Goal: Task Accomplishment & Management: Manage account settings

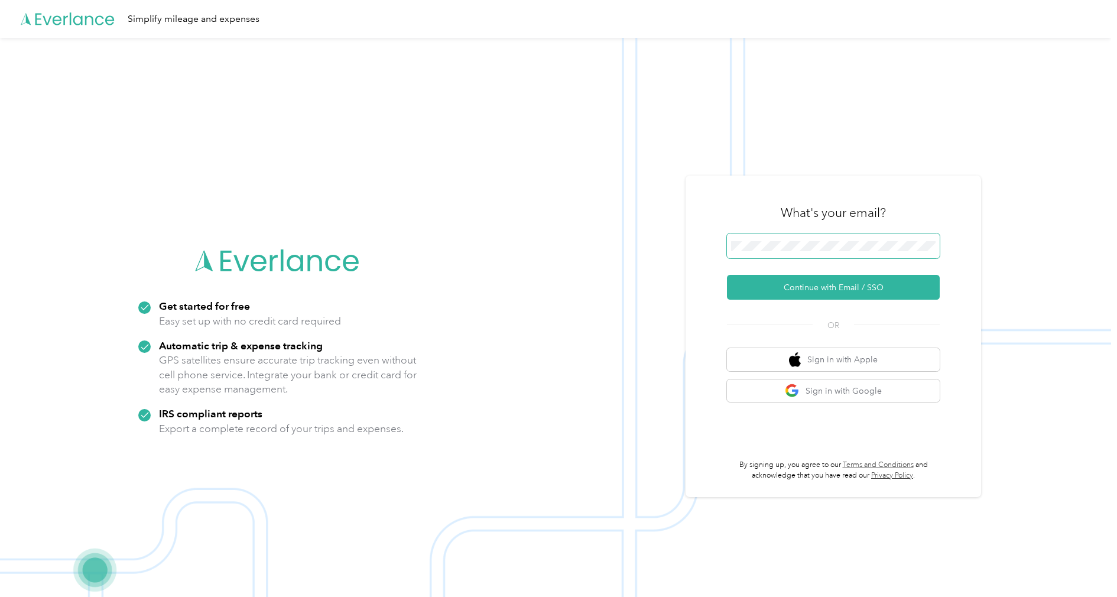
click at [818, 287] on button "Continue with Email / SSO" at bounding box center [833, 287] width 213 height 25
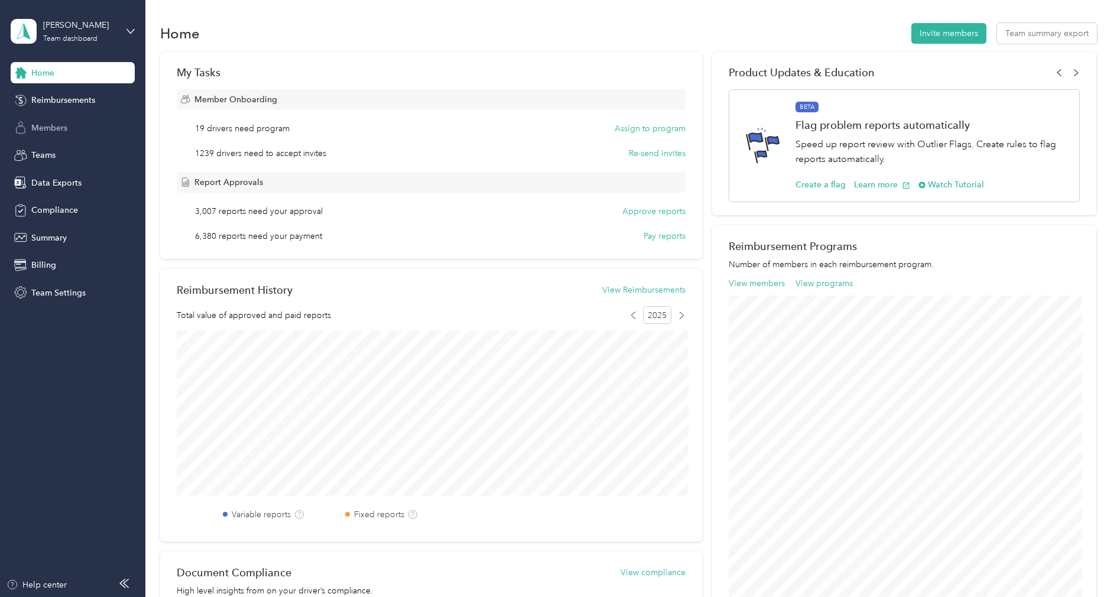
click at [68, 125] on div "Members" at bounding box center [73, 127] width 124 height 21
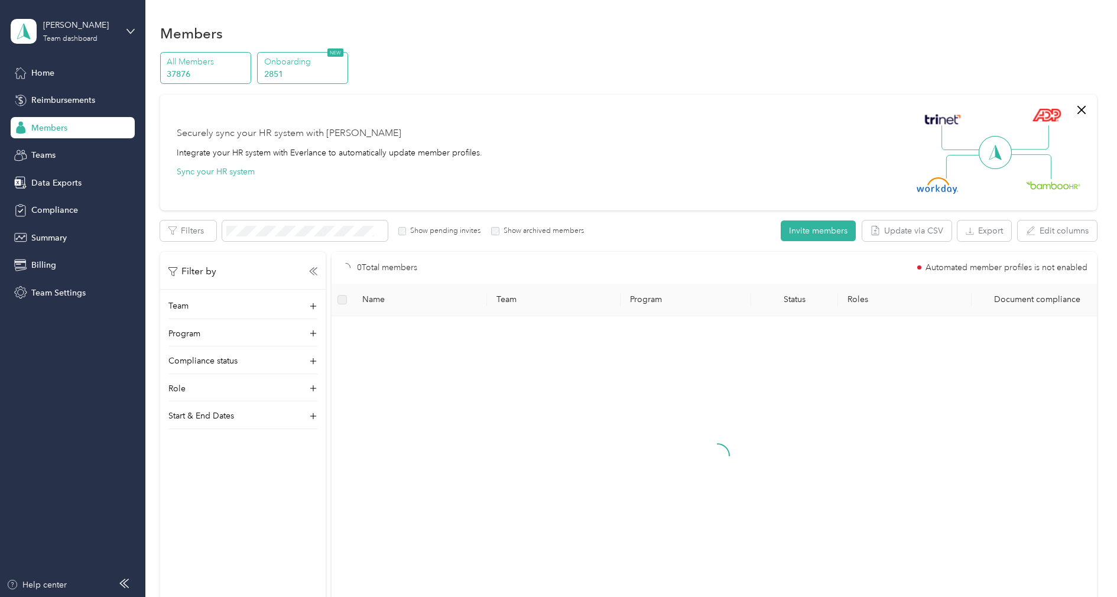
click at [299, 74] on p "2851" at bounding box center [304, 74] width 80 height 12
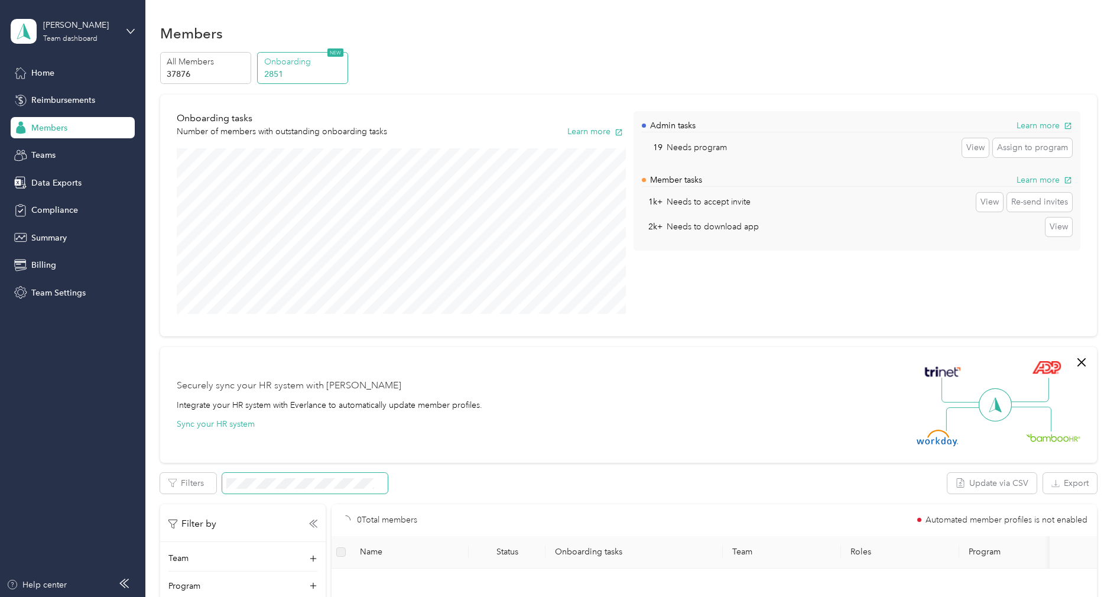
click at [277, 477] on span at bounding box center [304, 483] width 165 height 21
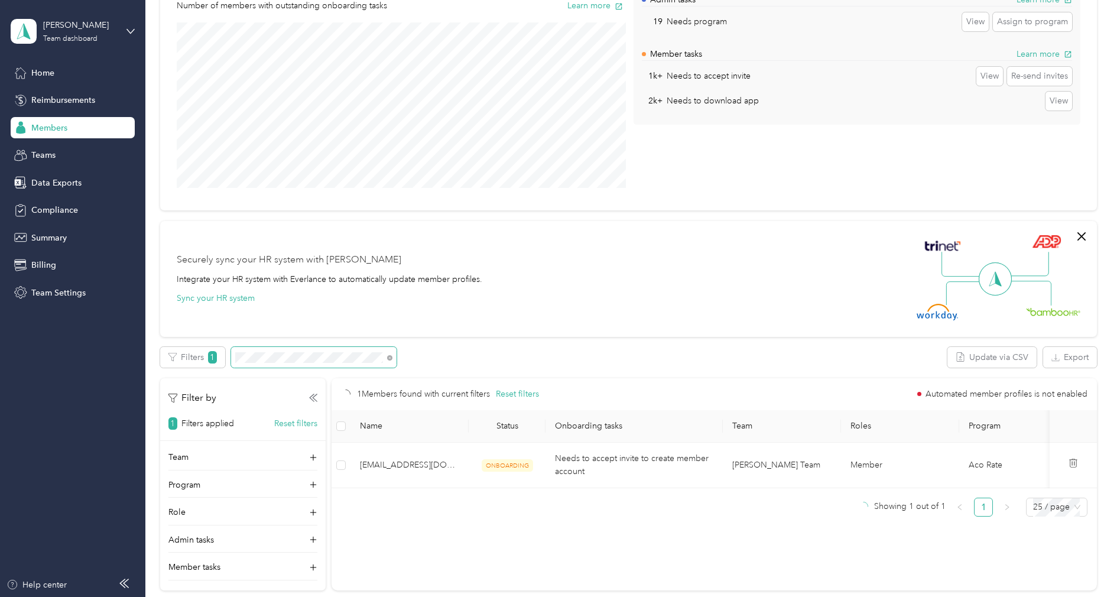
scroll to position [145, 0]
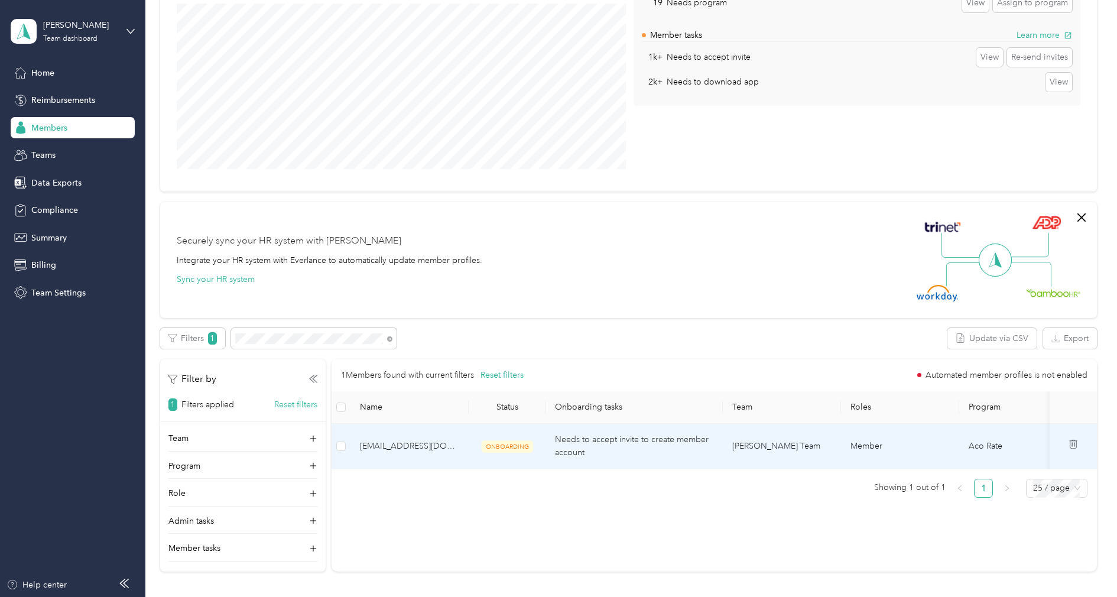
click at [1084, 444] on div at bounding box center [1073, 446] width 28 height 14
click at [1078, 444] on icon at bounding box center [1072, 443] width 9 height 9
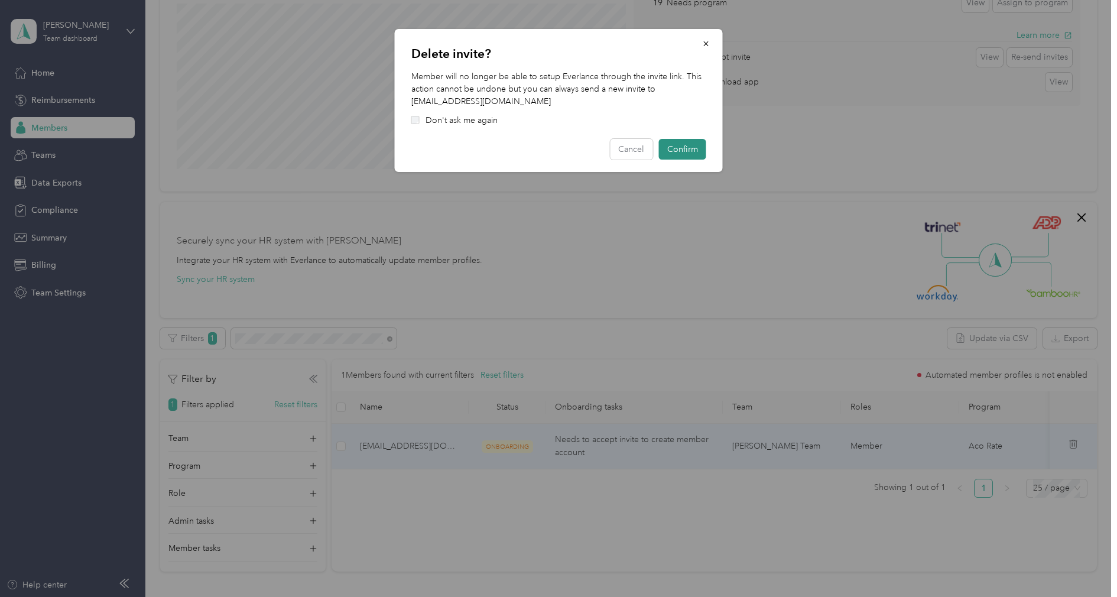
click at [688, 157] on button "Confirm" at bounding box center [682, 149] width 47 height 21
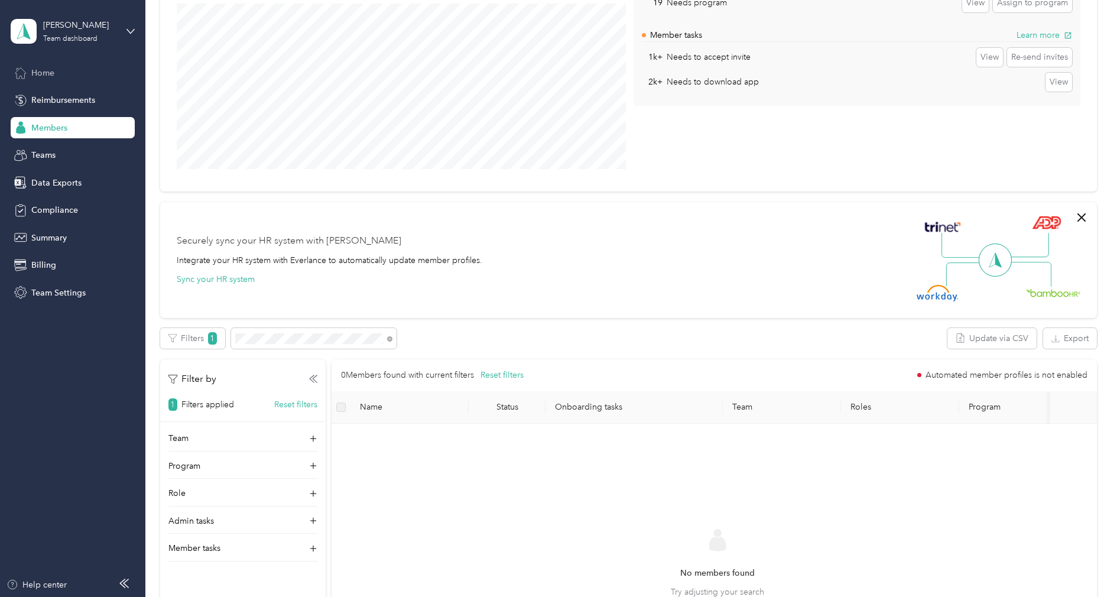
click at [51, 70] on span "Home" at bounding box center [42, 73] width 23 height 12
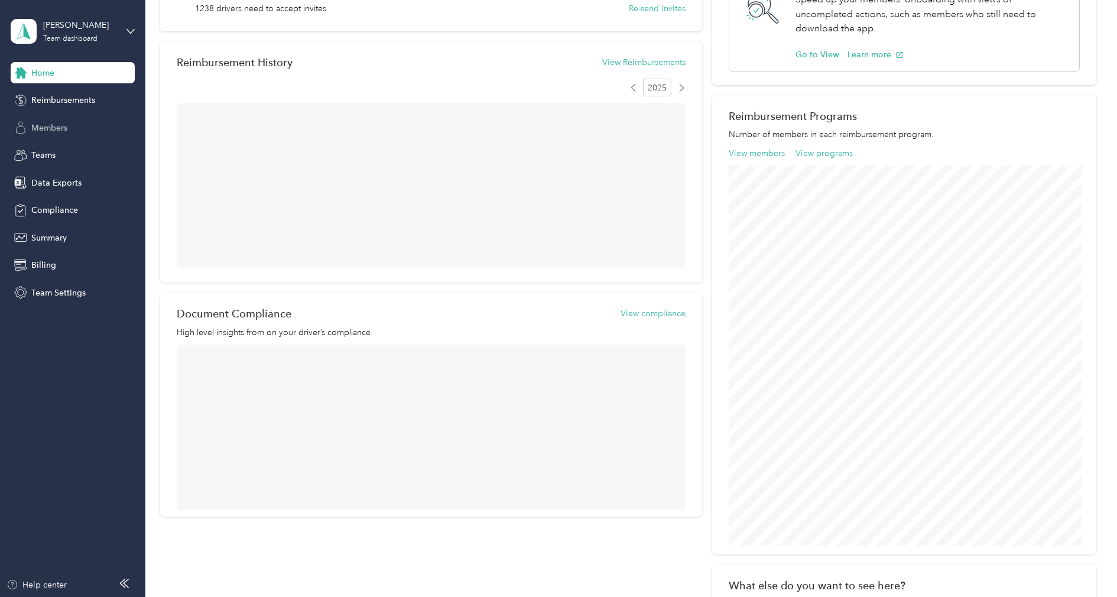
click at [27, 117] on div "Members" at bounding box center [73, 127] width 124 height 21
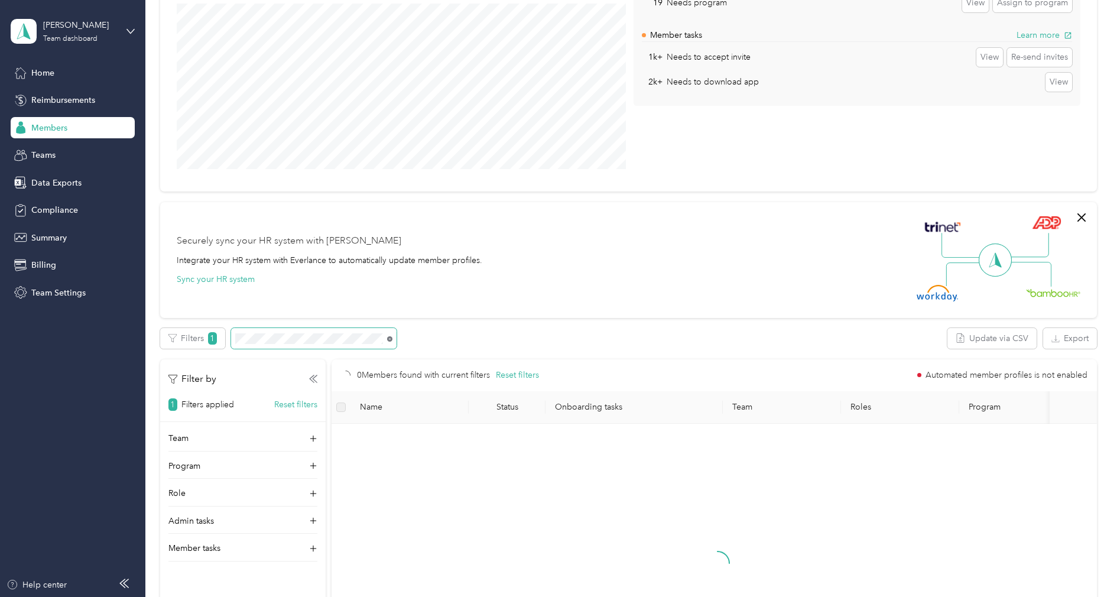
click at [391, 339] on icon at bounding box center [389, 338] width 5 height 5
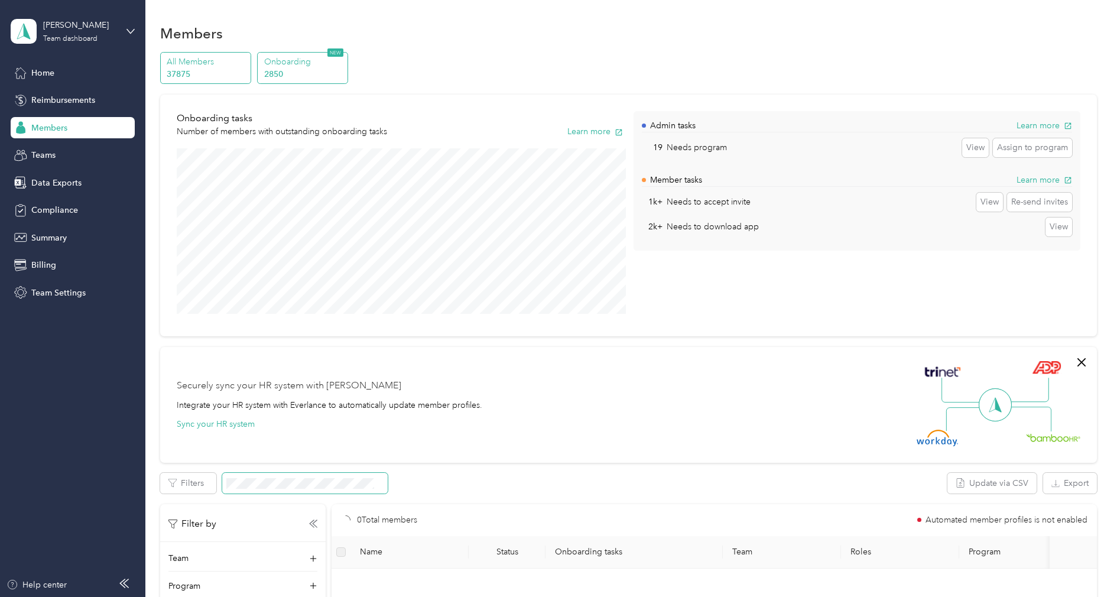
click at [225, 64] on p "All Members" at bounding box center [207, 62] width 80 height 12
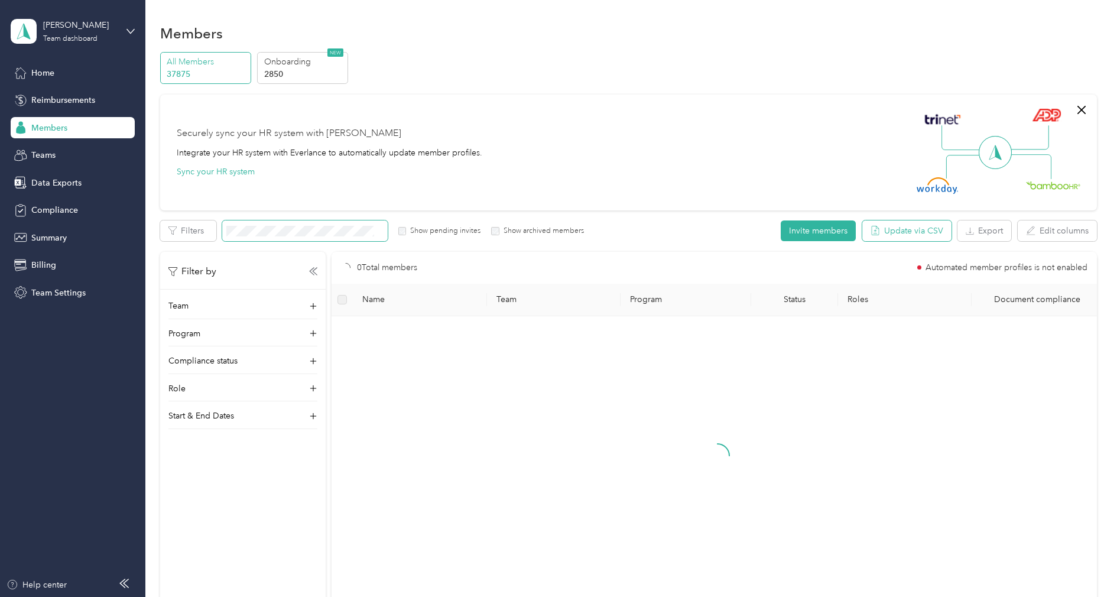
click at [934, 230] on button "Update via CSV" at bounding box center [906, 230] width 89 height 21
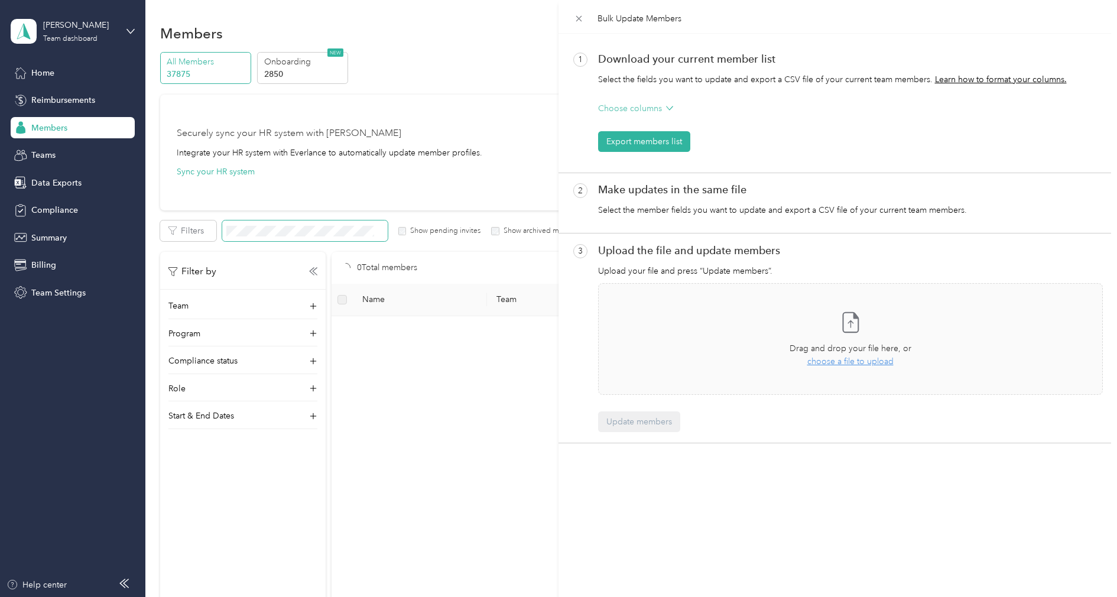
click at [640, 108] on p "Choose columns" at bounding box center [630, 108] width 64 height 12
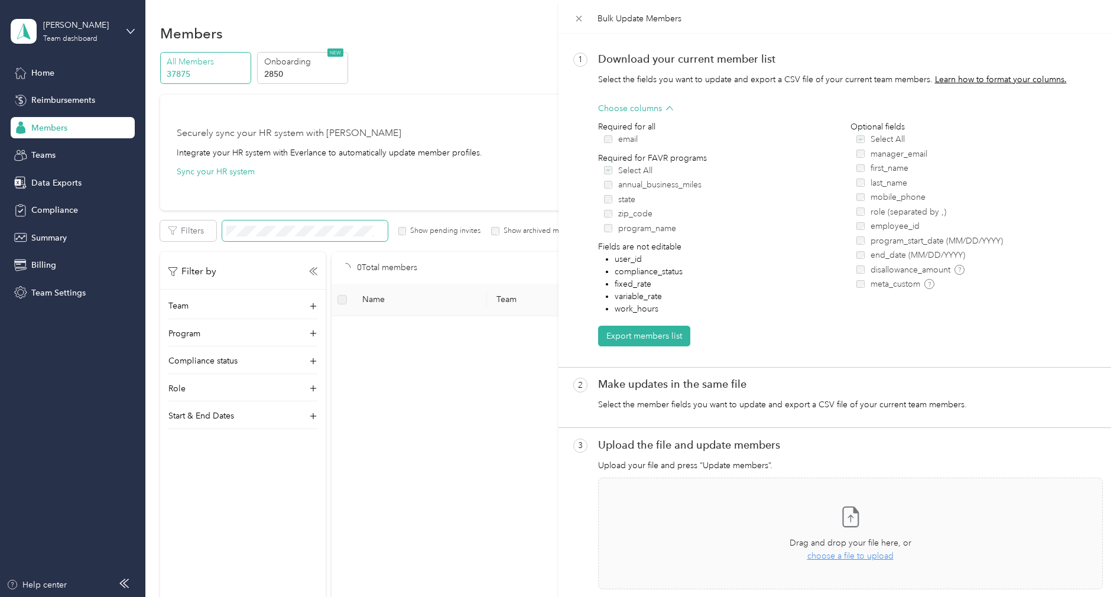
click at [860, 206] on label "role (separated by ,)" at bounding box center [979, 212] width 246 height 12
click at [865, 252] on label "end_date (MM/DD/YYYY)" at bounding box center [979, 255] width 246 height 12
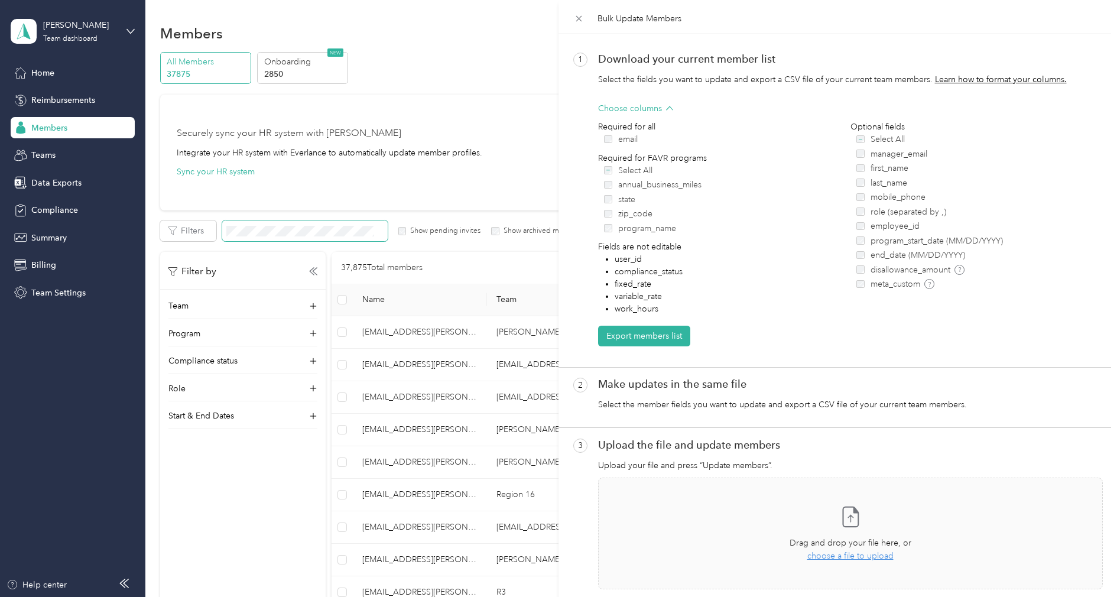
click at [864, 288] on label "meta_custom" at bounding box center [979, 284] width 246 height 12
click at [64, 294] on div "Bulk Update Members 1 Download your current member list Select the fields you w…" at bounding box center [558, 298] width 1117 height 597
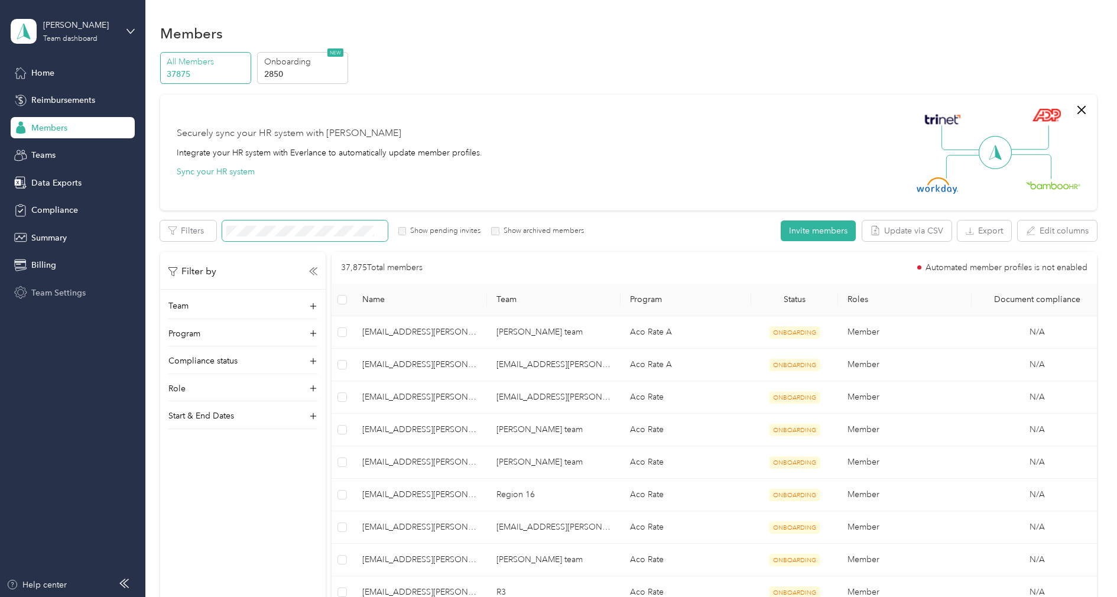
click at [66, 289] on span "Team Settings" at bounding box center [58, 293] width 54 height 12
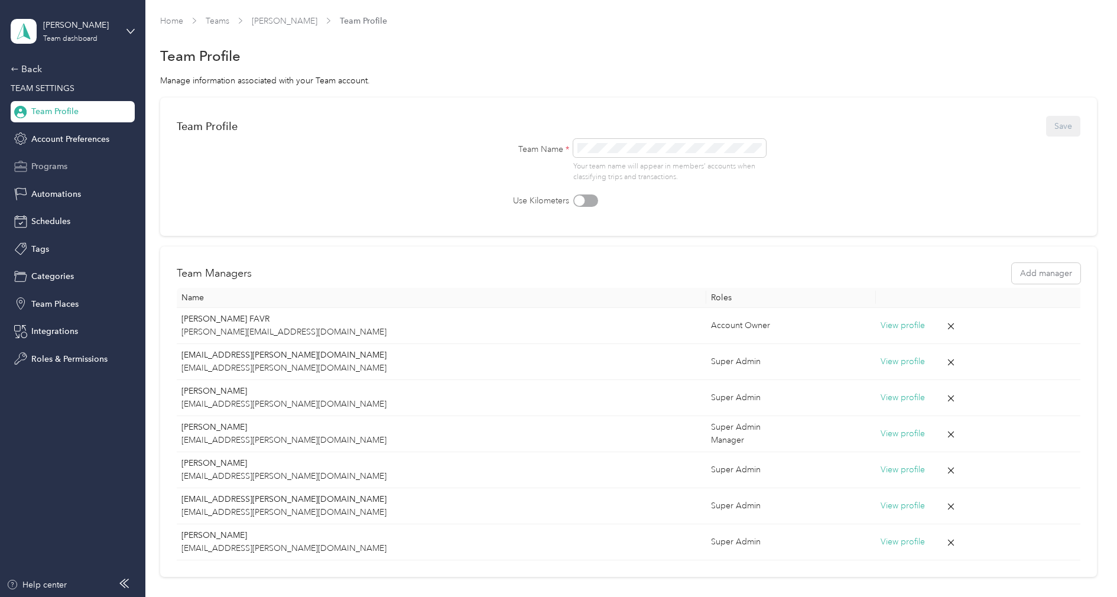
click at [59, 171] on span "Programs" at bounding box center [49, 166] width 36 height 12
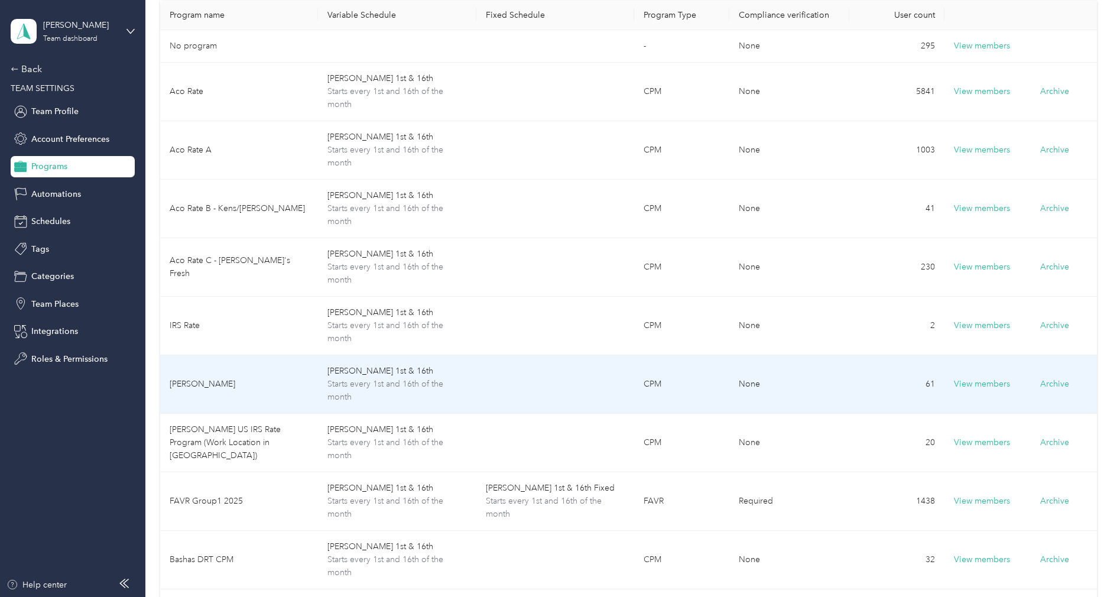
scroll to position [113, 0]
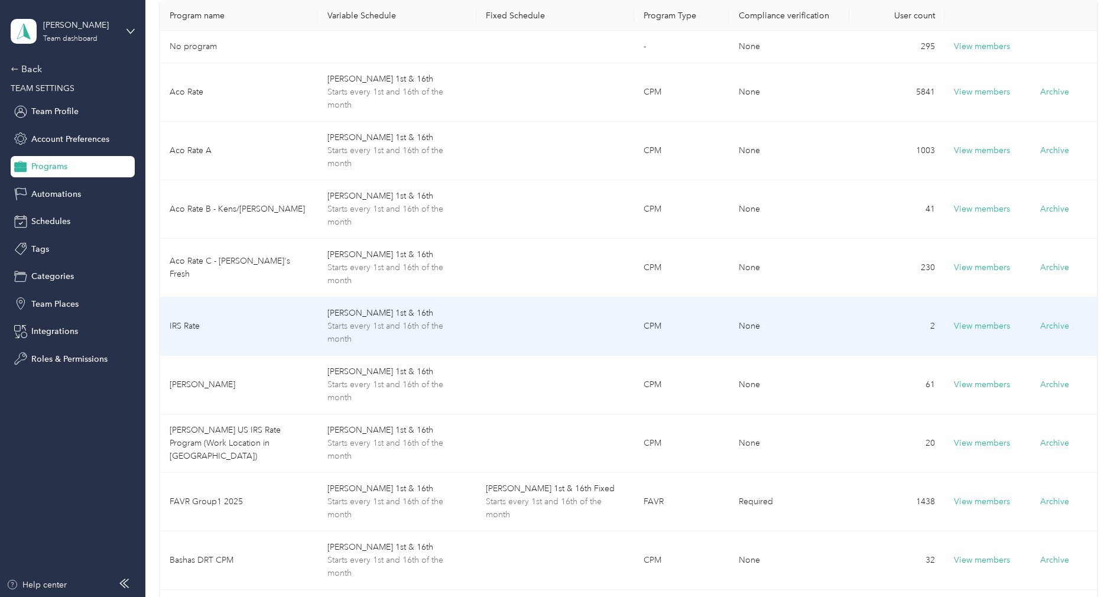
click at [245, 325] on td "IRS Rate" at bounding box center [239, 326] width 158 height 59
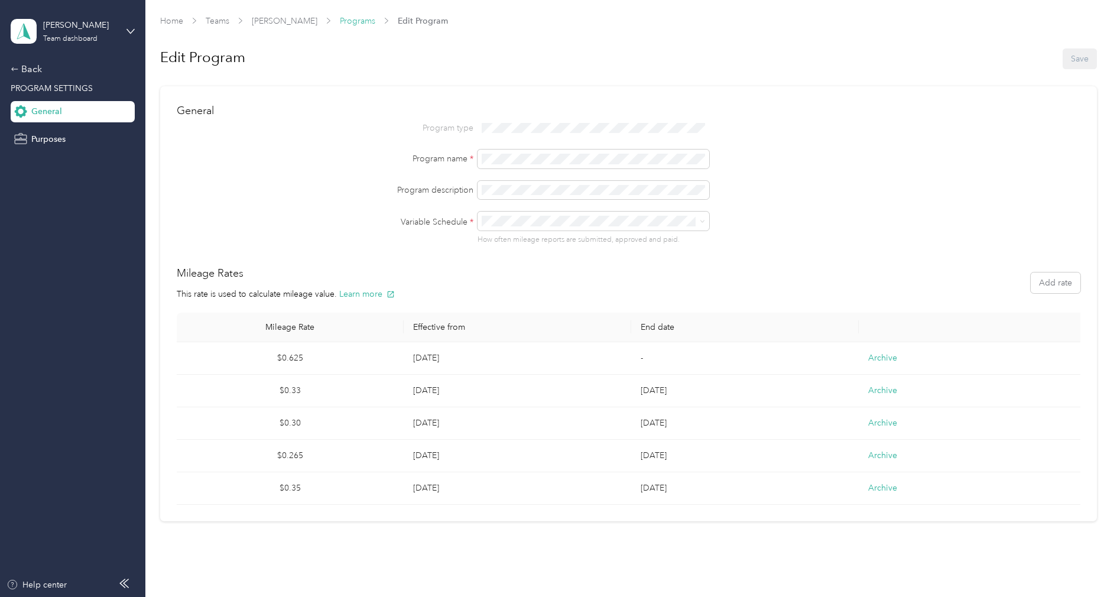
click at [340, 17] on link "Programs" at bounding box center [357, 21] width 35 height 10
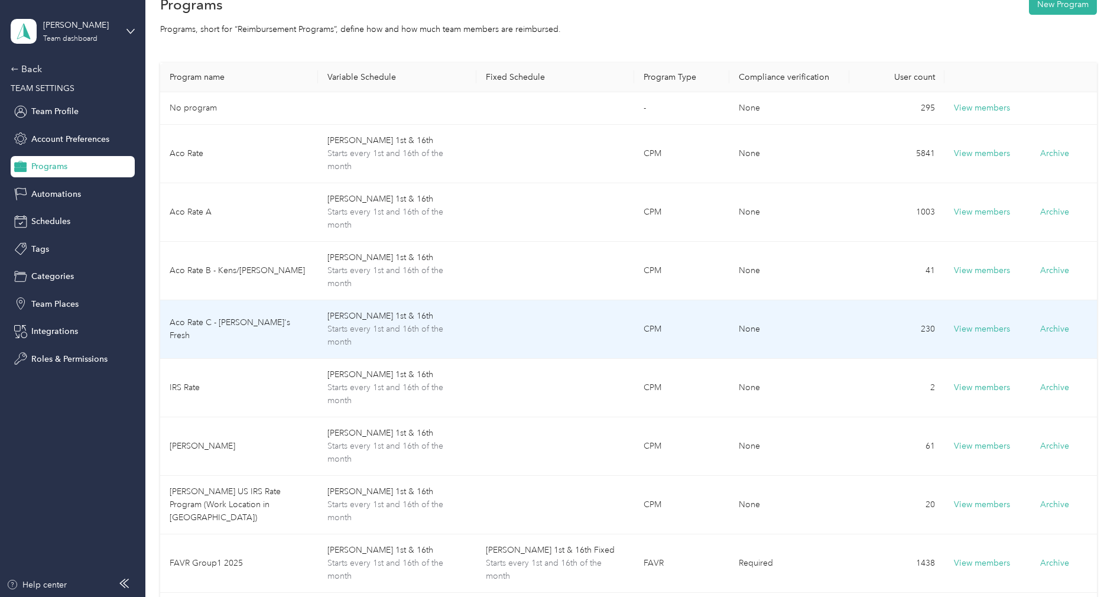
scroll to position [60, 0]
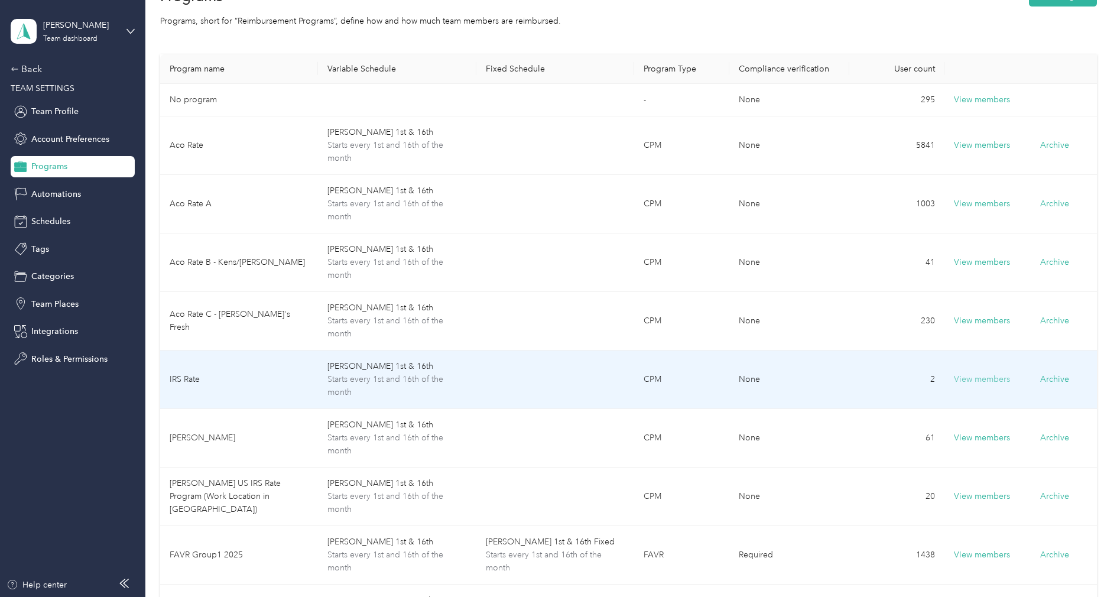
click at [961, 375] on button "View members" at bounding box center [982, 379] width 56 height 13
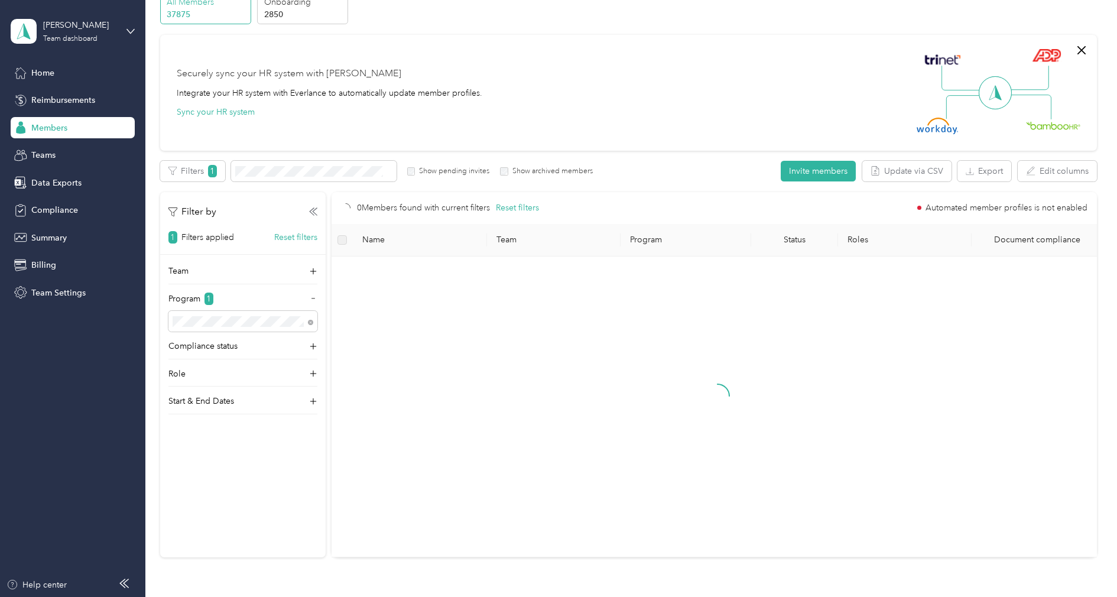
scroll to position [18, 0]
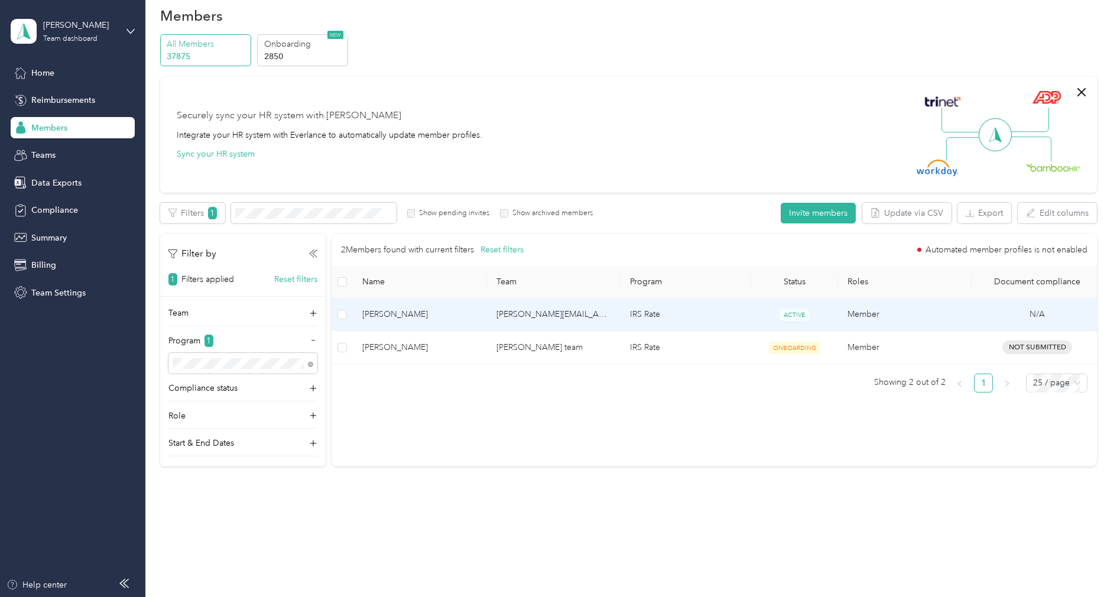
click at [557, 316] on td "trena.porter@crossmark.com" at bounding box center [554, 314] width 134 height 33
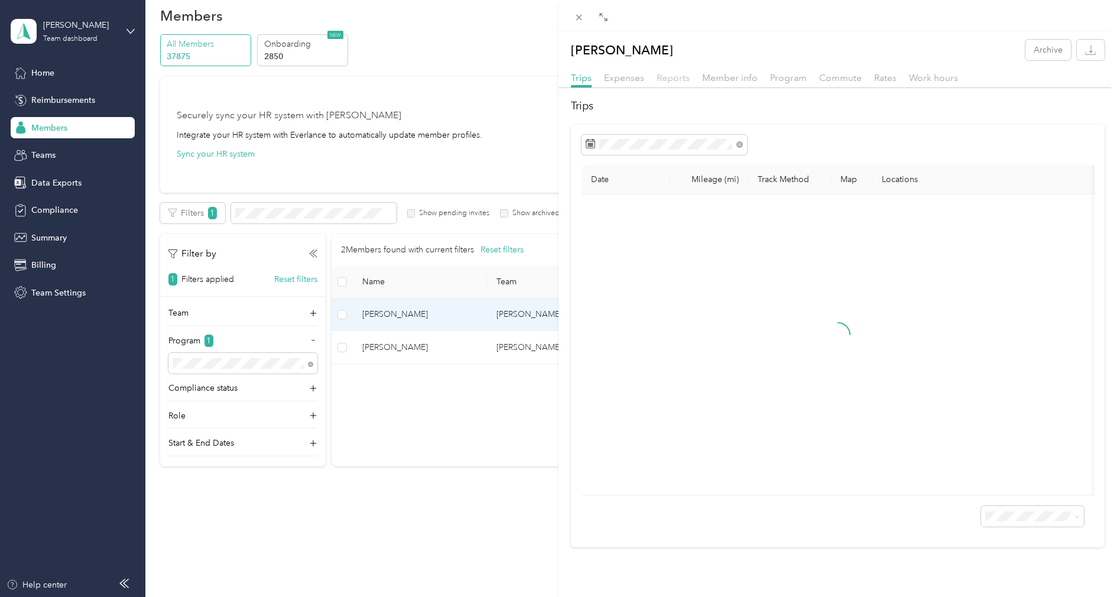
click at [679, 76] on span "Reports" at bounding box center [673, 77] width 33 height 11
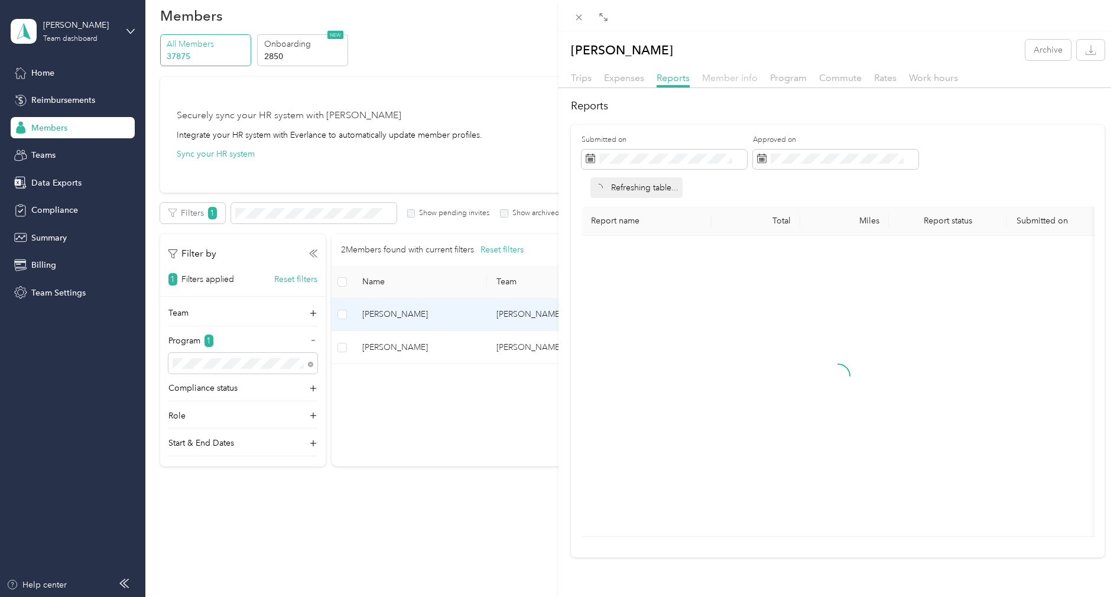
click at [733, 72] on span "Member info" at bounding box center [730, 77] width 56 height 11
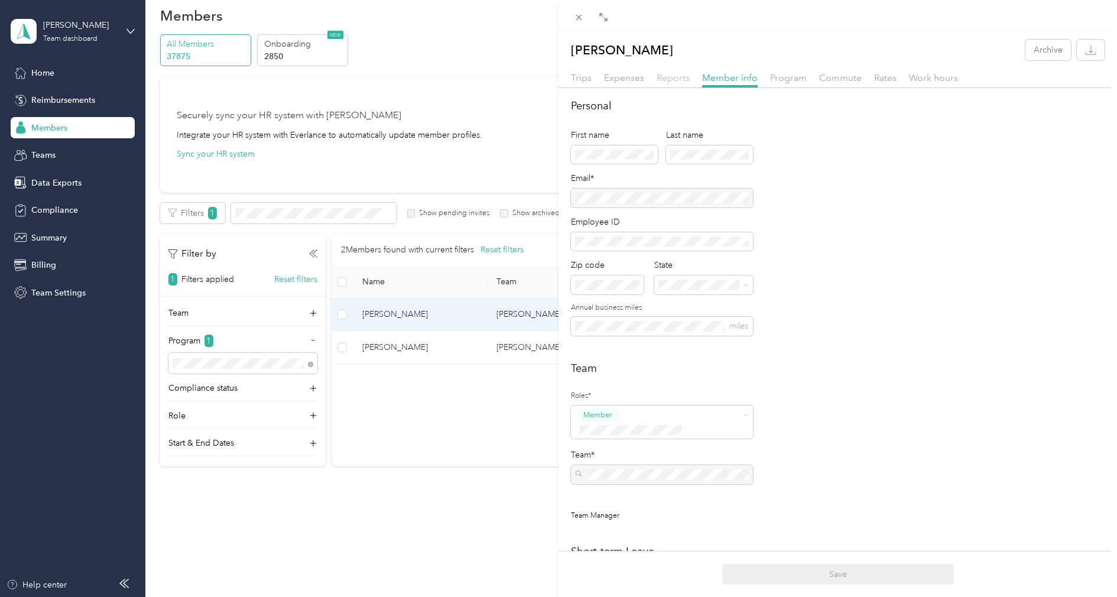
click at [685, 80] on span "Reports" at bounding box center [673, 77] width 33 height 11
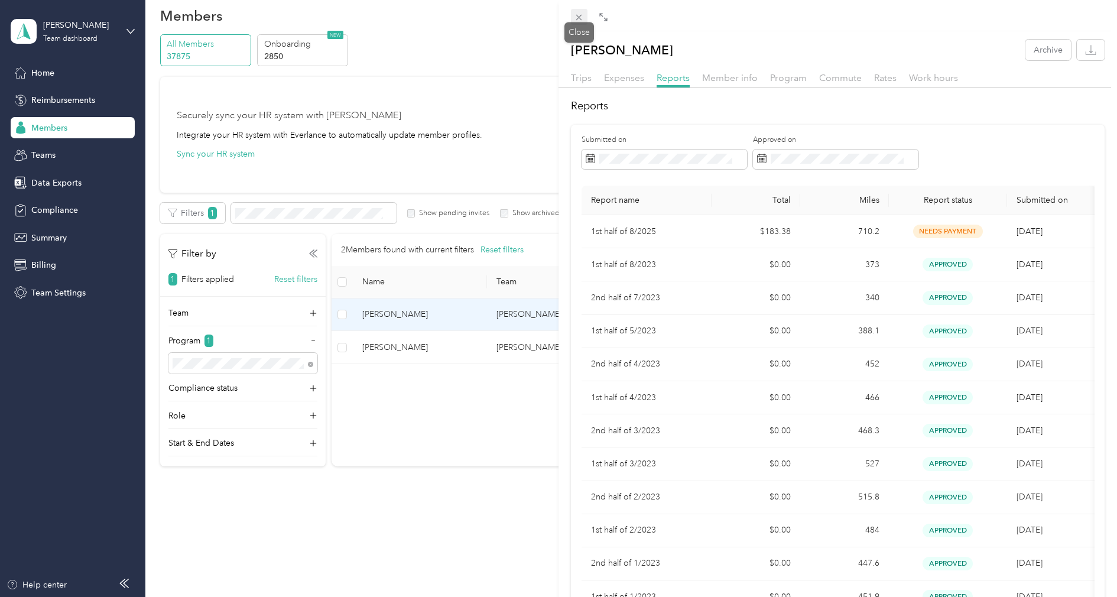
click at [583, 17] on icon at bounding box center [579, 17] width 10 height 10
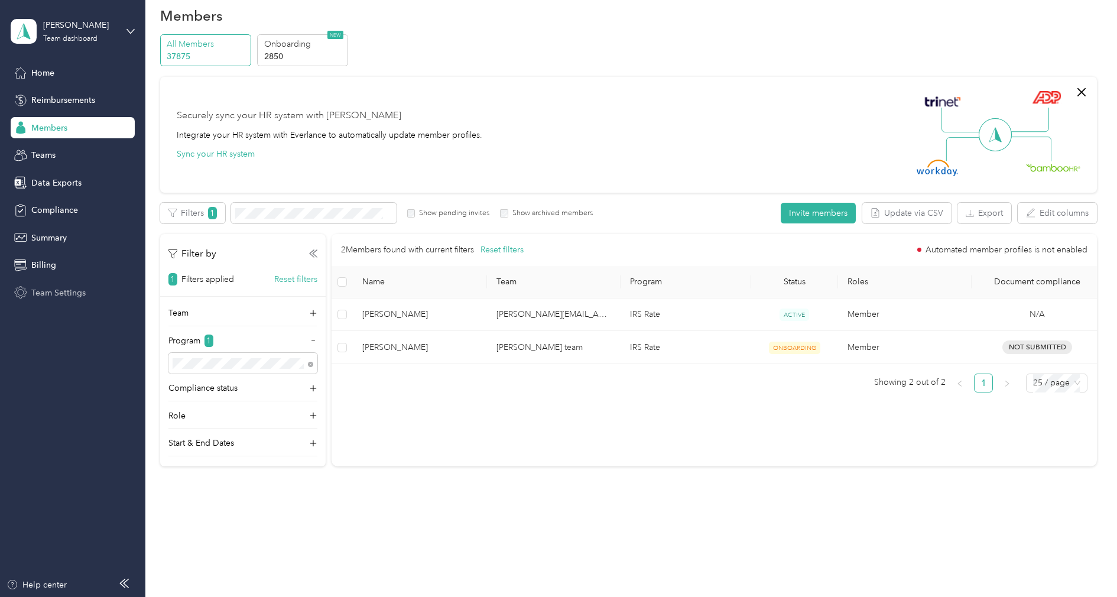
click at [57, 290] on span "Team Settings" at bounding box center [58, 293] width 54 height 12
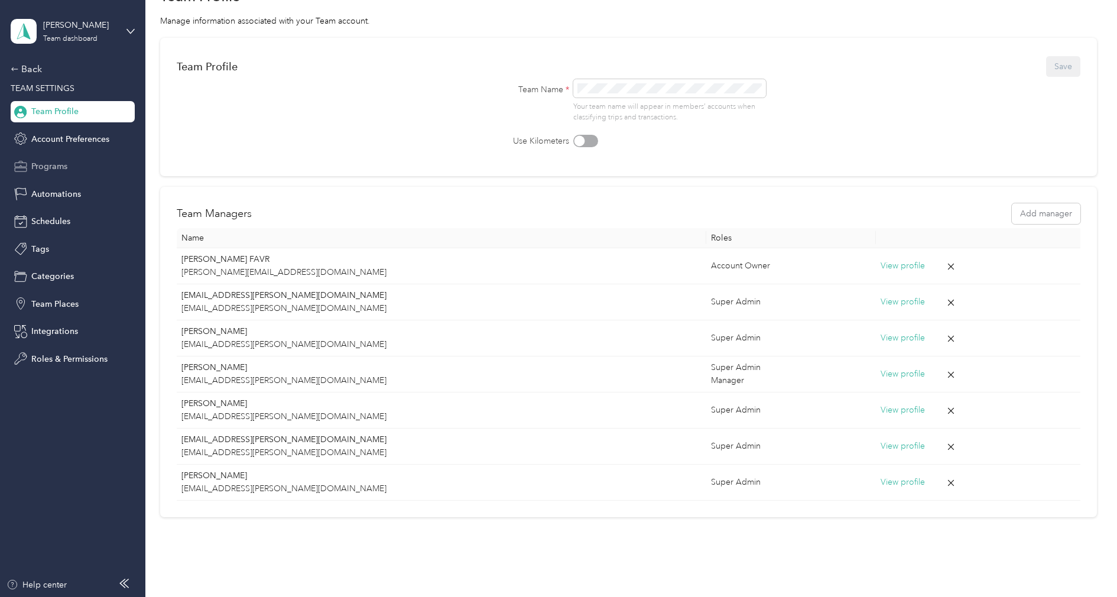
click at [64, 171] on span "Programs" at bounding box center [49, 166] width 36 height 12
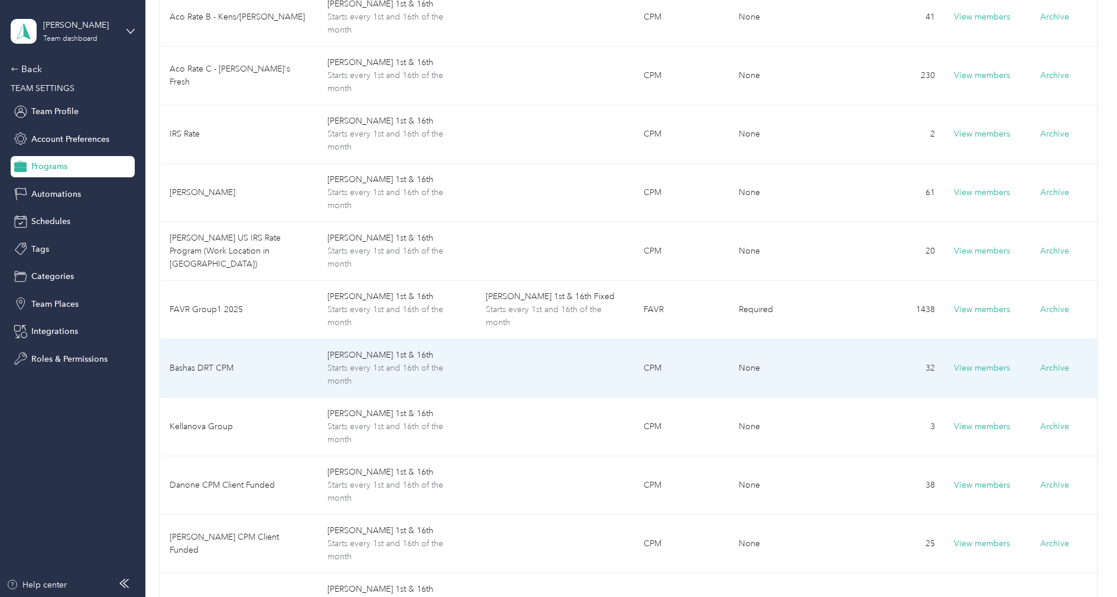
scroll to position [303, 0]
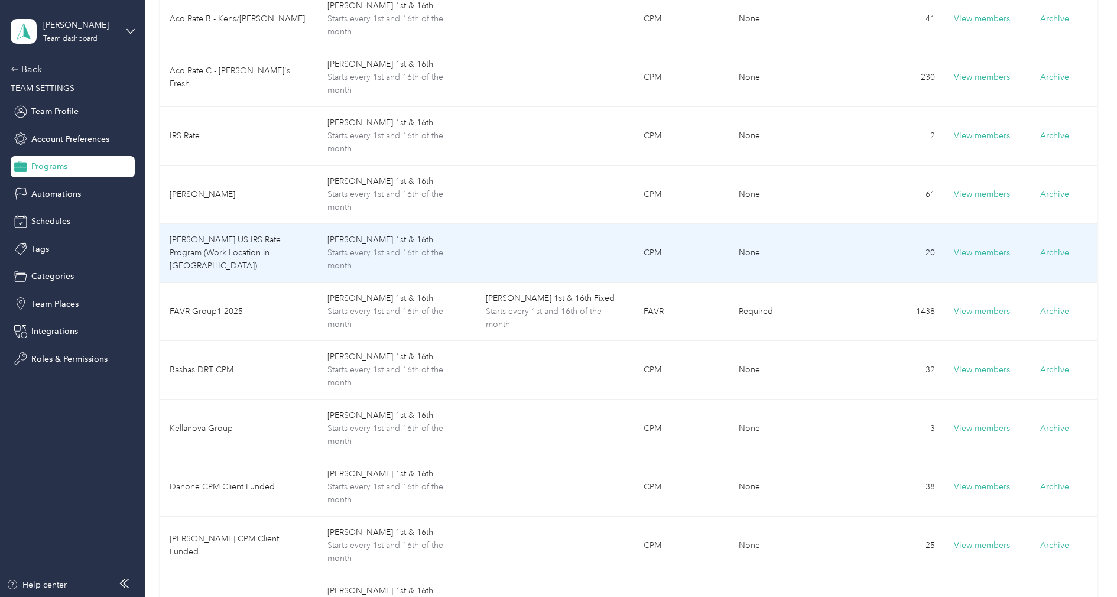
click at [267, 263] on td "Acosta US IRS Rate Program (Work Location in IRS State)" at bounding box center [239, 253] width 158 height 59
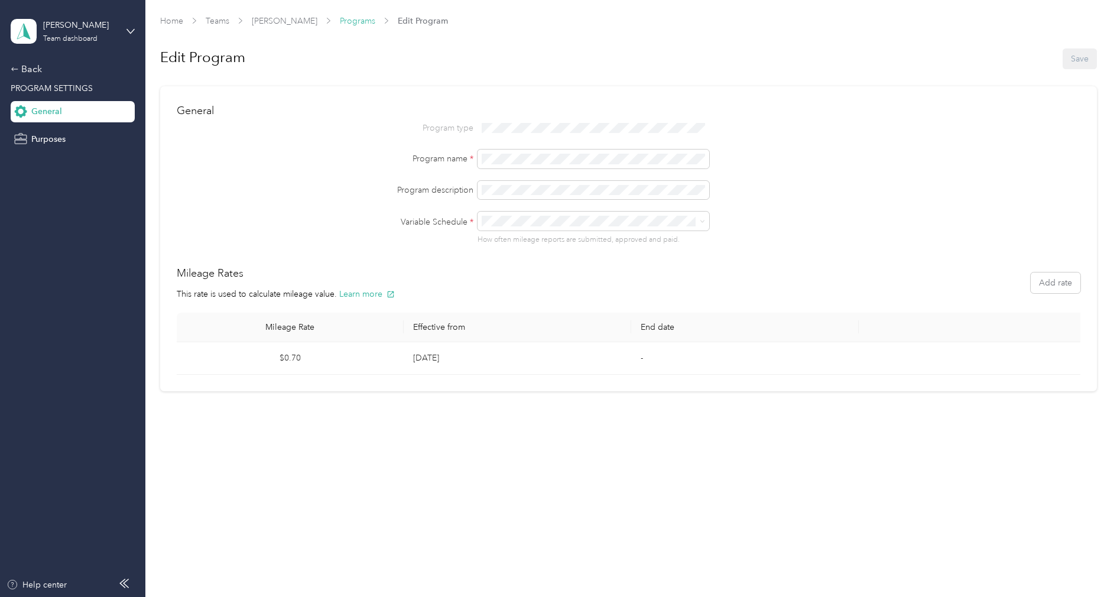
click at [340, 18] on link "Programs" at bounding box center [357, 21] width 35 height 10
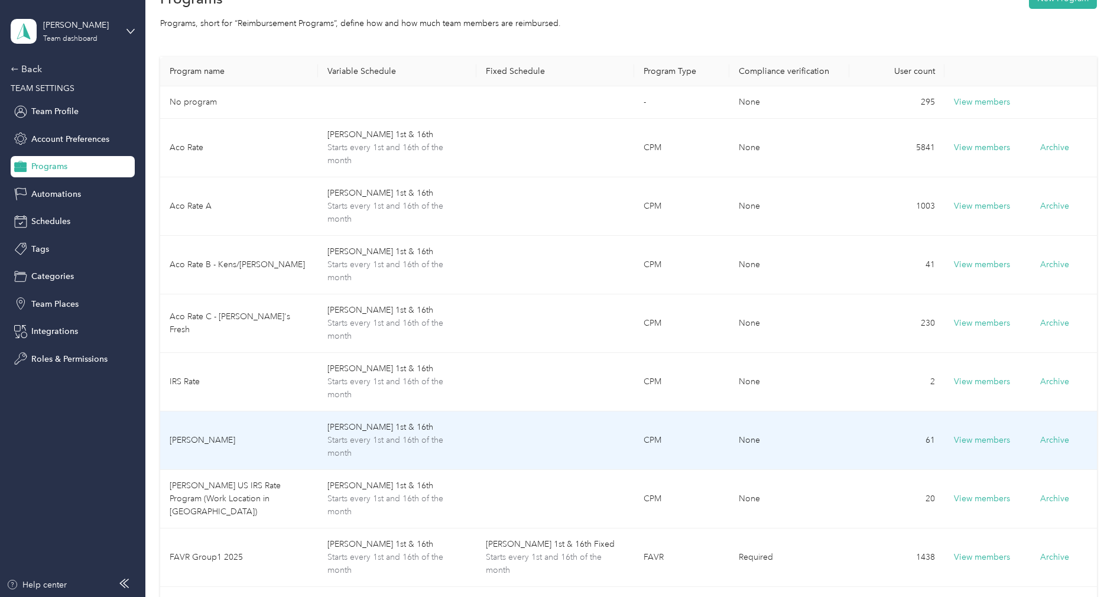
scroll to position [59, 0]
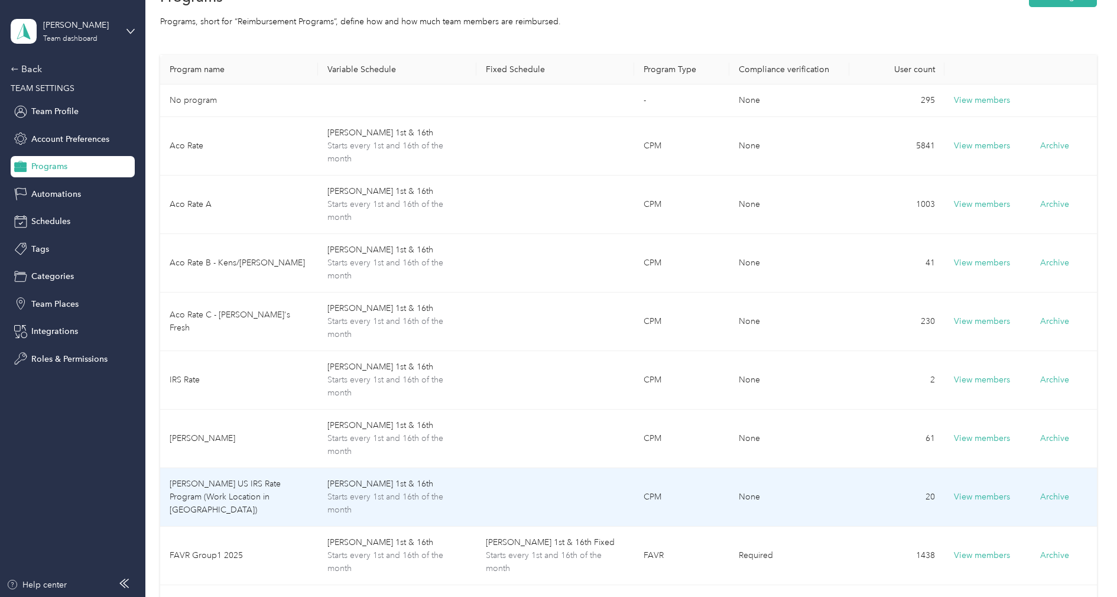
click at [264, 493] on td "Acosta US IRS Rate Program (Work Location in IRS State)" at bounding box center [239, 497] width 158 height 59
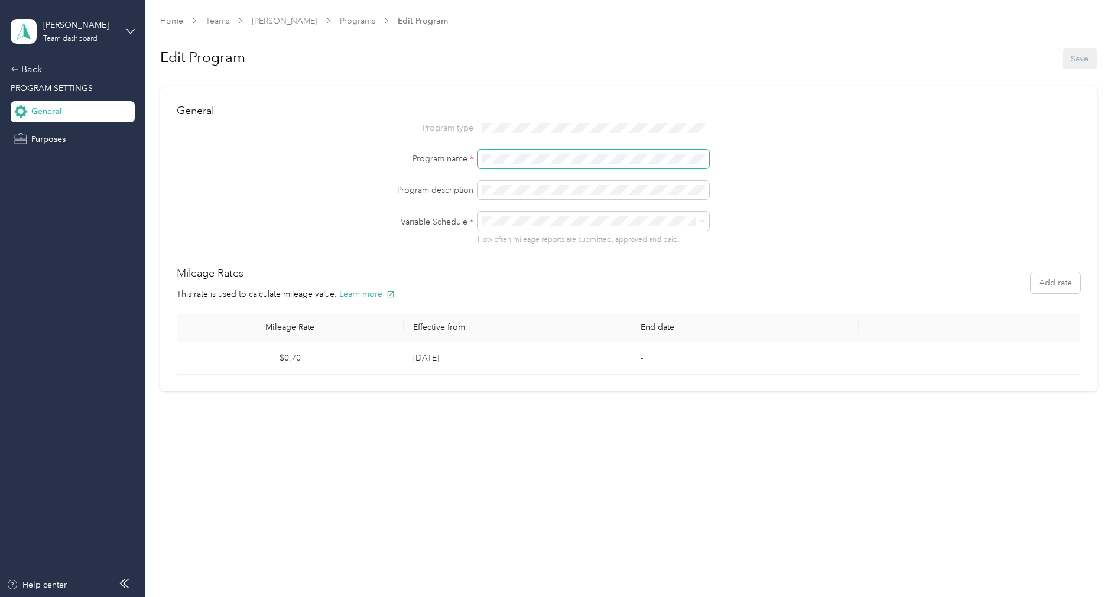
click at [529, 142] on div "Program type Program name * Program description Variable Schedule * How often m…" at bounding box center [629, 182] width 904 height 126
click at [36, 76] on div "Back" at bounding box center [70, 69] width 118 height 14
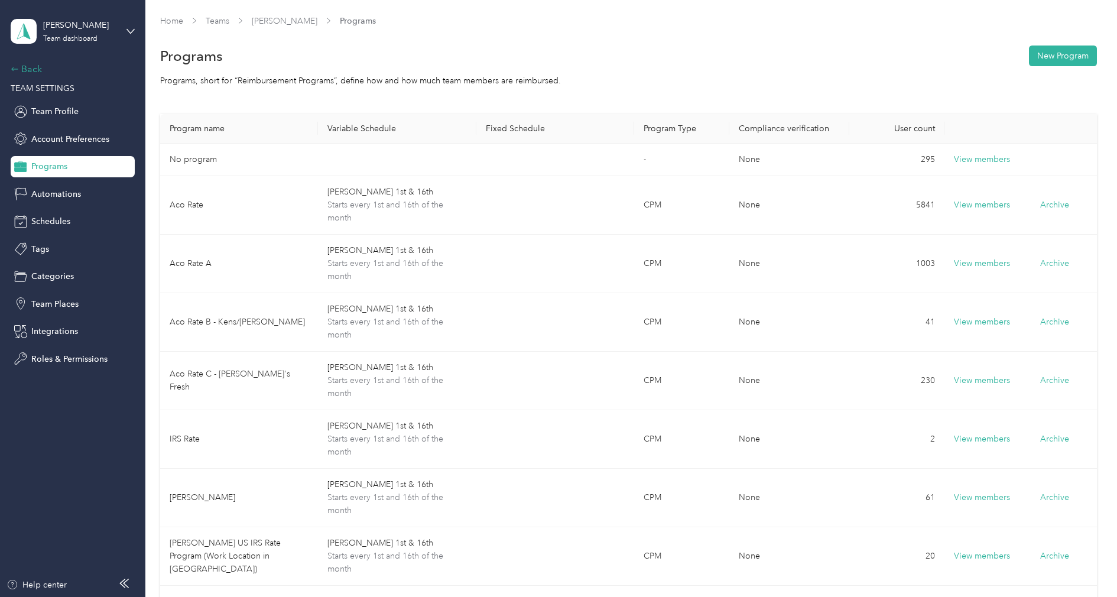
click at [36, 76] on div "Back" at bounding box center [70, 69] width 118 height 14
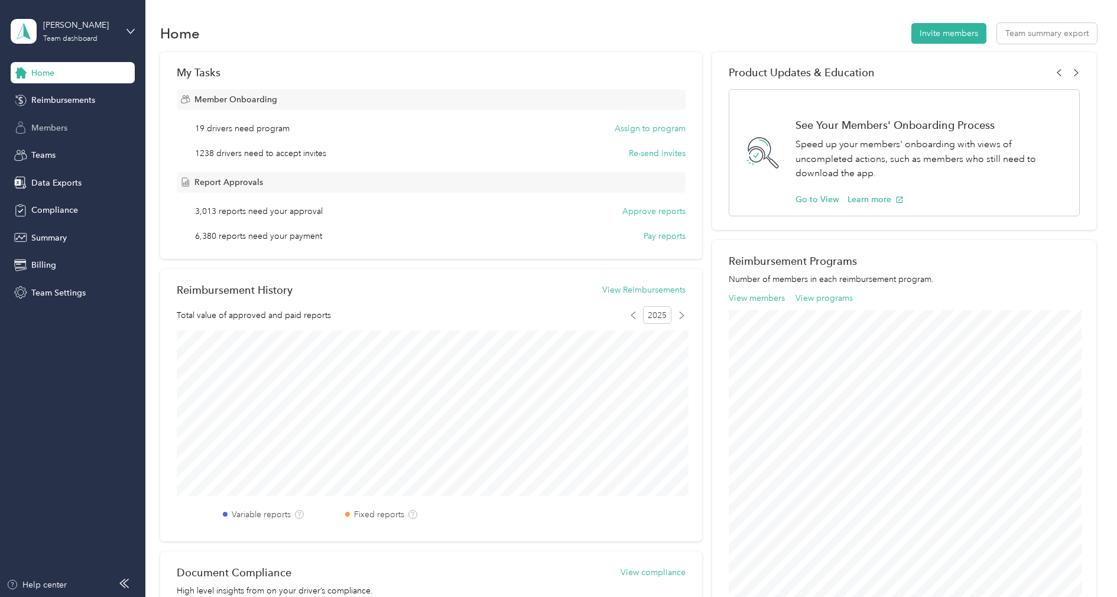
click at [47, 125] on span "Members" at bounding box center [49, 128] width 36 height 12
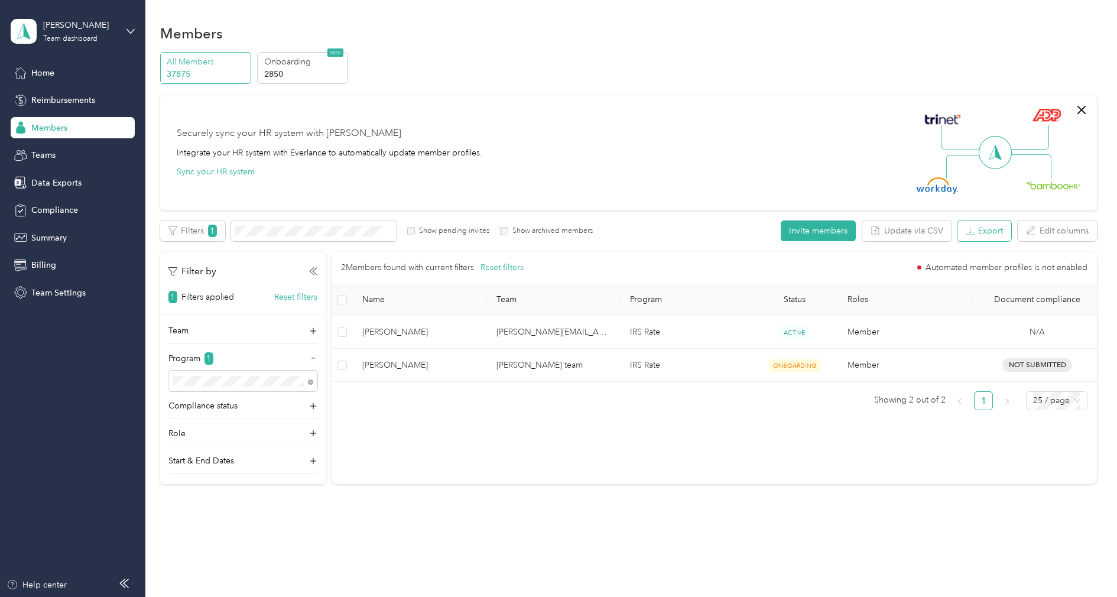
click at [1001, 233] on button "Export" at bounding box center [984, 230] width 54 height 21
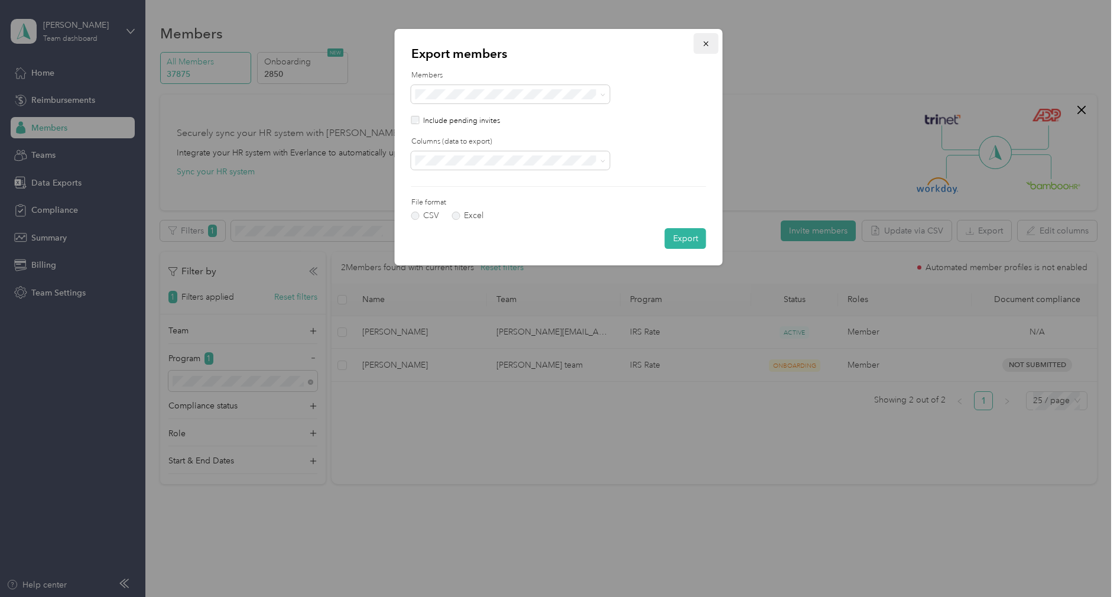
click at [711, 46] on button "button" at bounding box center [706, 43] width 25 height 21
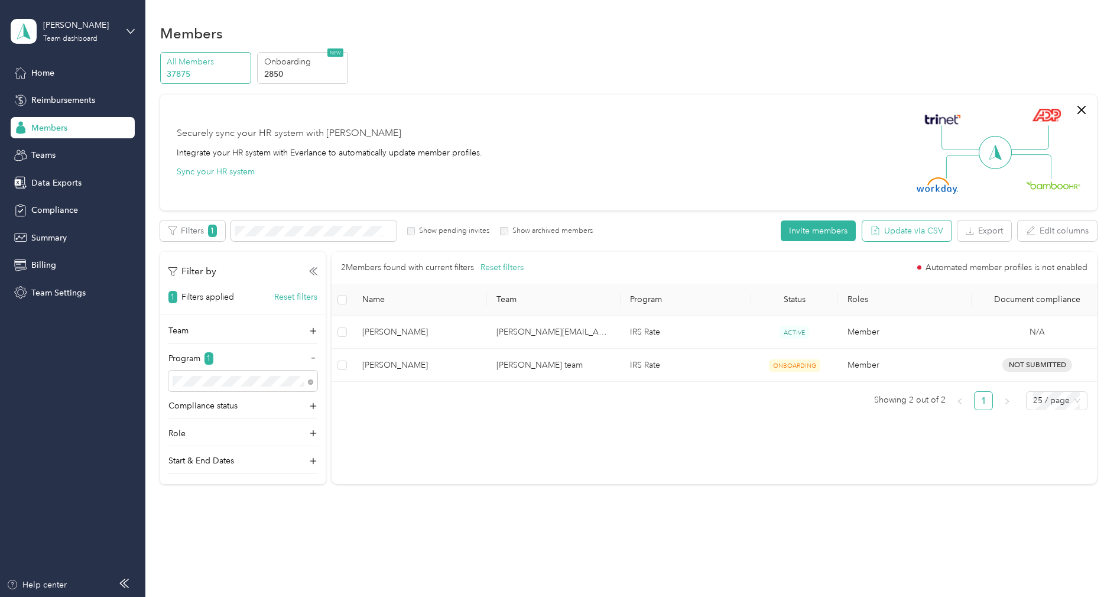
click at [893, 230] on button "Update via CSV" at bounding box center [906, 230] width 89 height 21
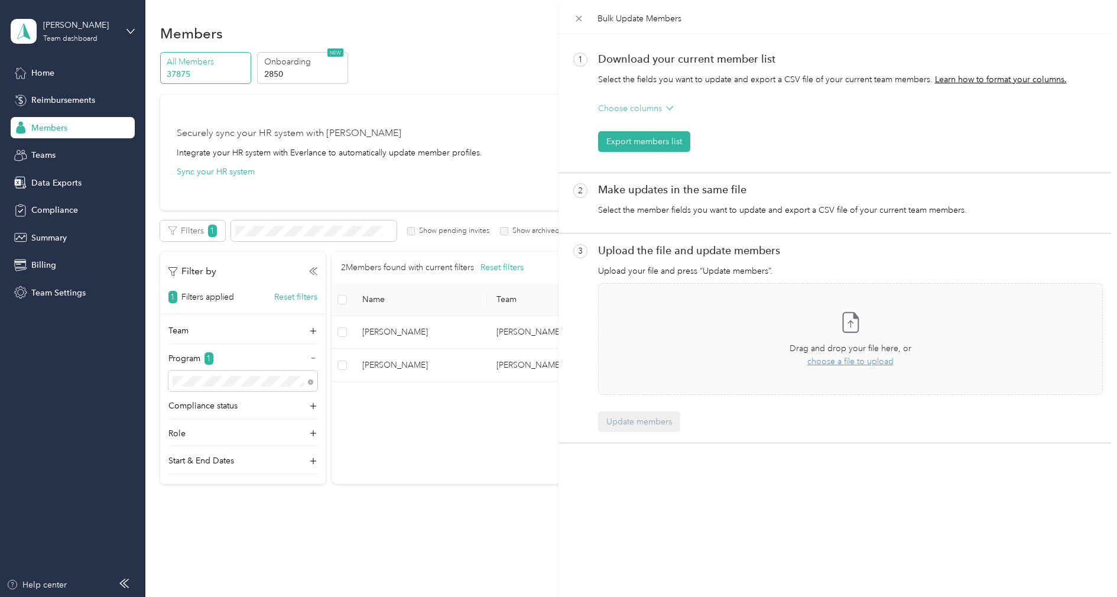
click at [628, 105] on p "Choose columns" at bounding box center [630, 108] width 64 height 12
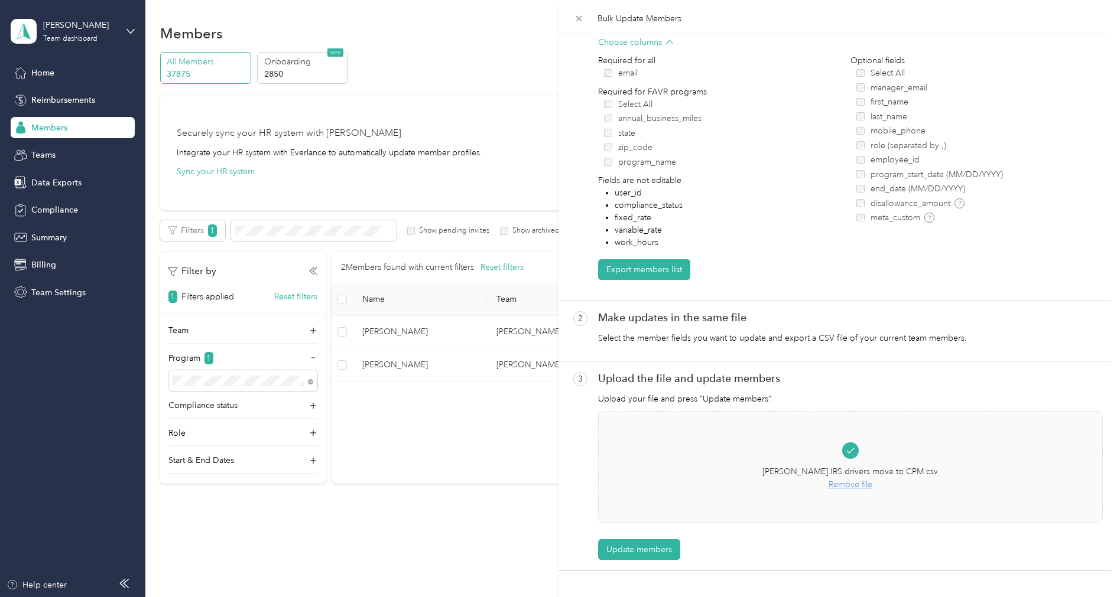
scroll to position [121, 0]
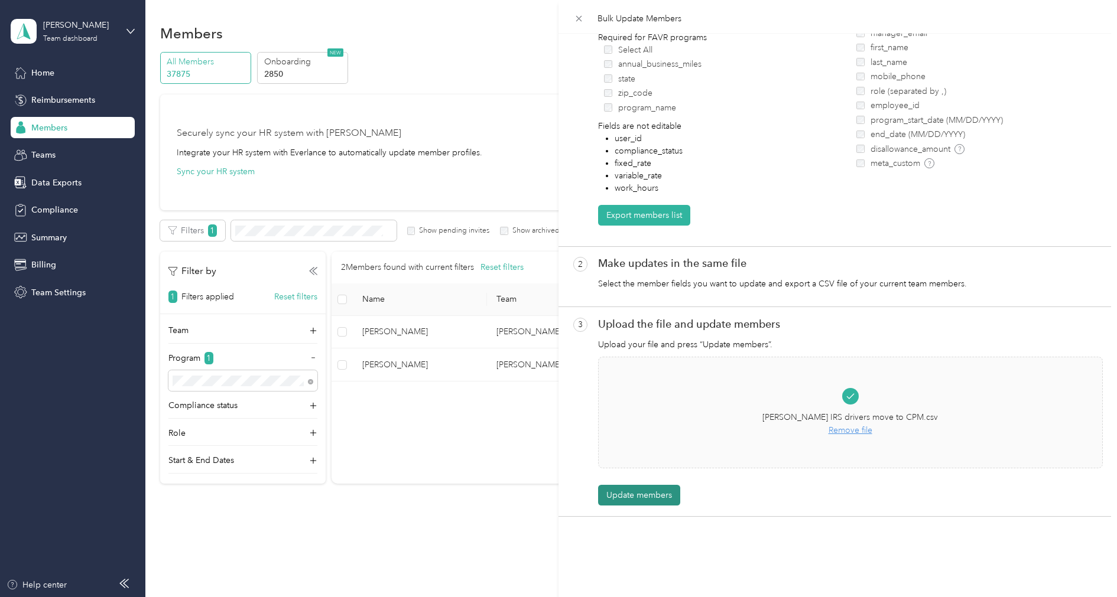
click at [652, 488] on button "Update members" at bounding box center [639, 495] width 82 height 21
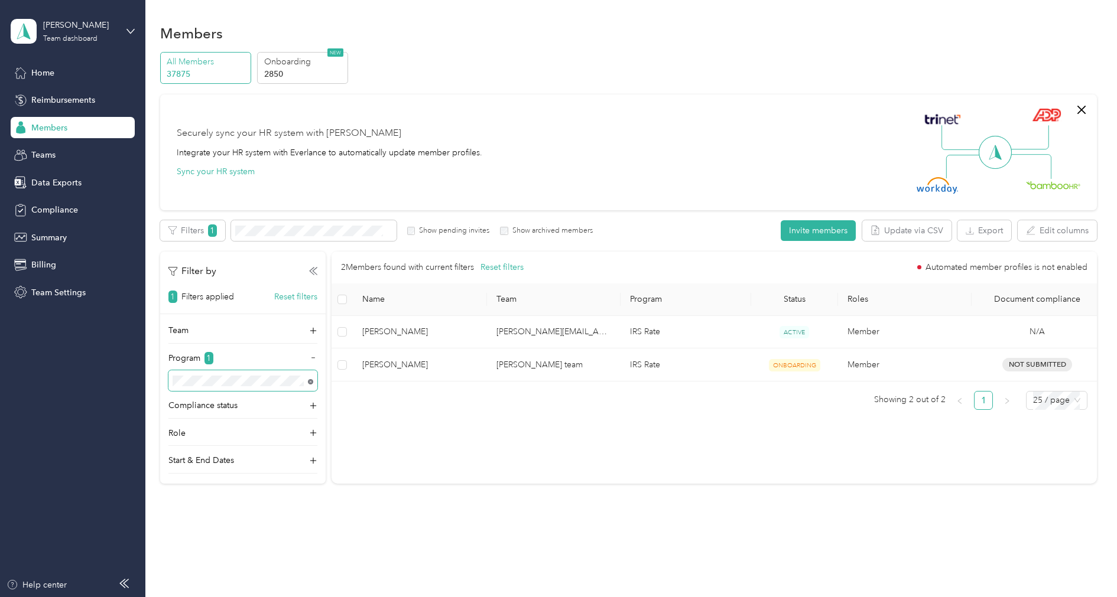
click at [311, 379] on icon at bounding box center [310, 381] width 5 height 5
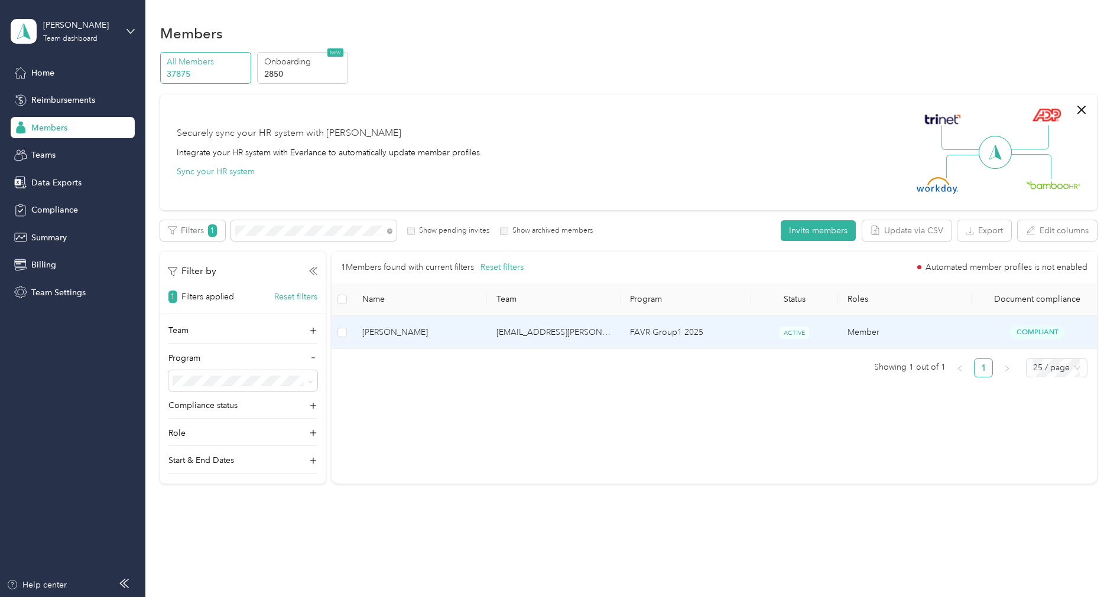
click at [430, 327] on span "Adam Ryan" at bounding box center [419, 332] width 115 height 13
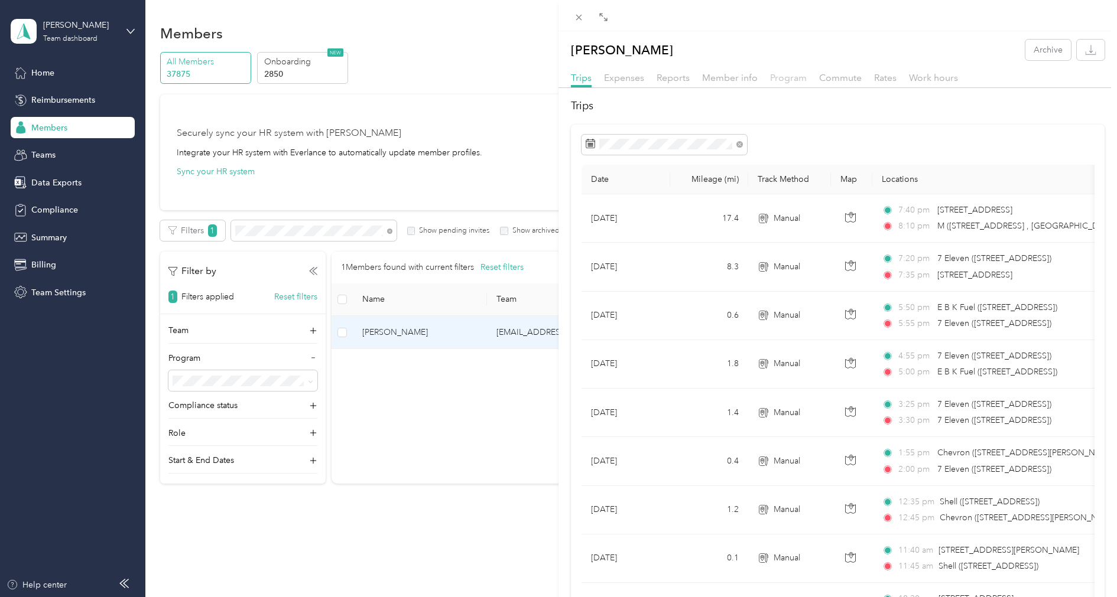
click at [784, 79] on span "Program" at bounding box center [788, 77] width 37 height 11
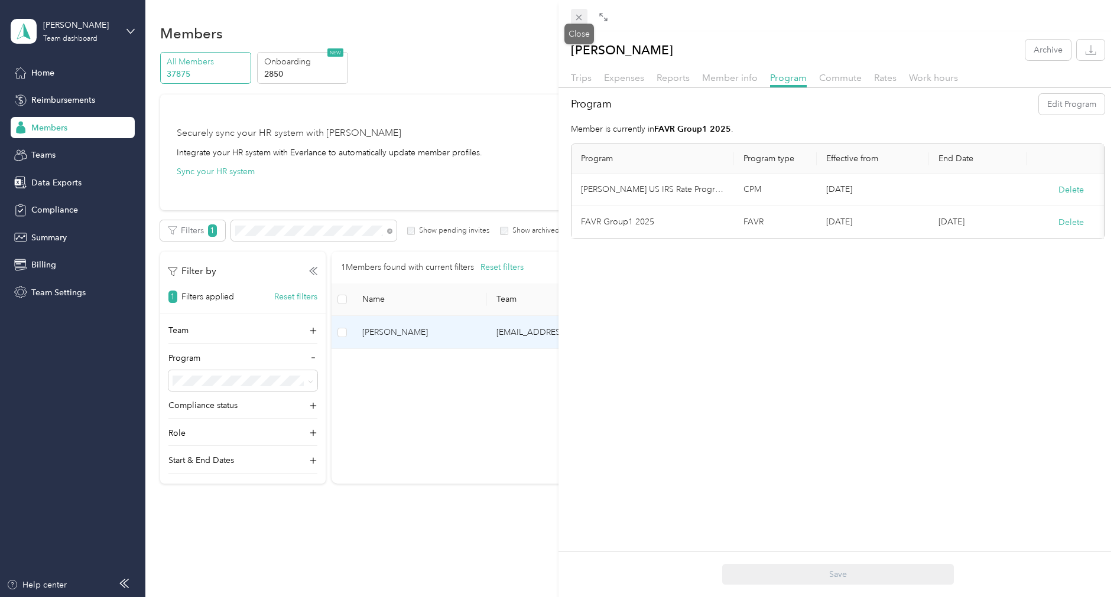
click at [580, 17] on icon at bounding box center [579, 17] width 10 height 10
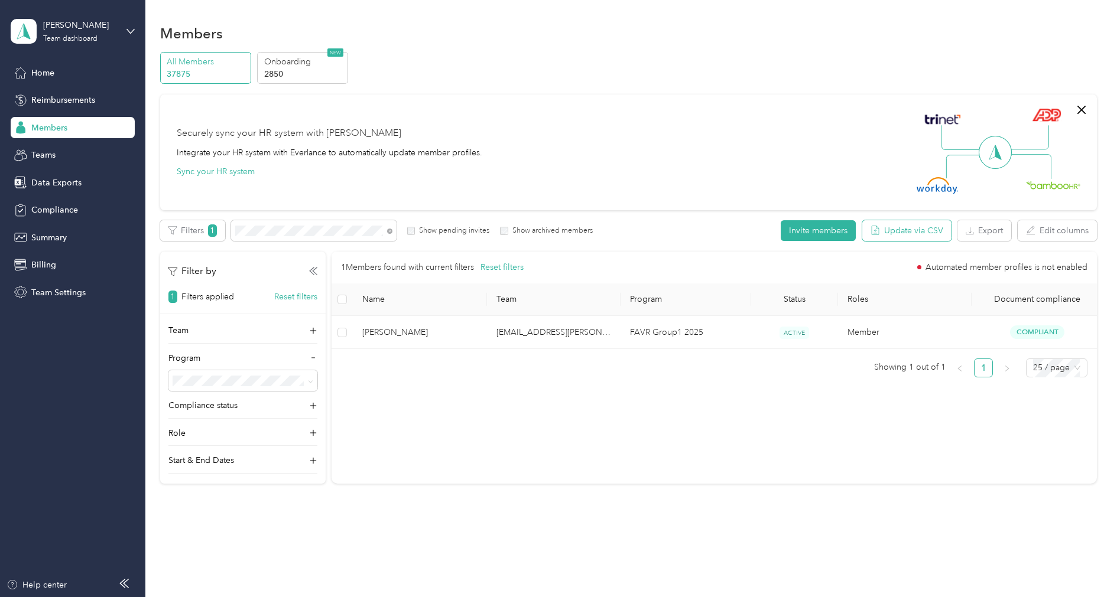
click at [905, 233] on button "Update via CSV" at bounding box center [906, 230] width 89 height 21
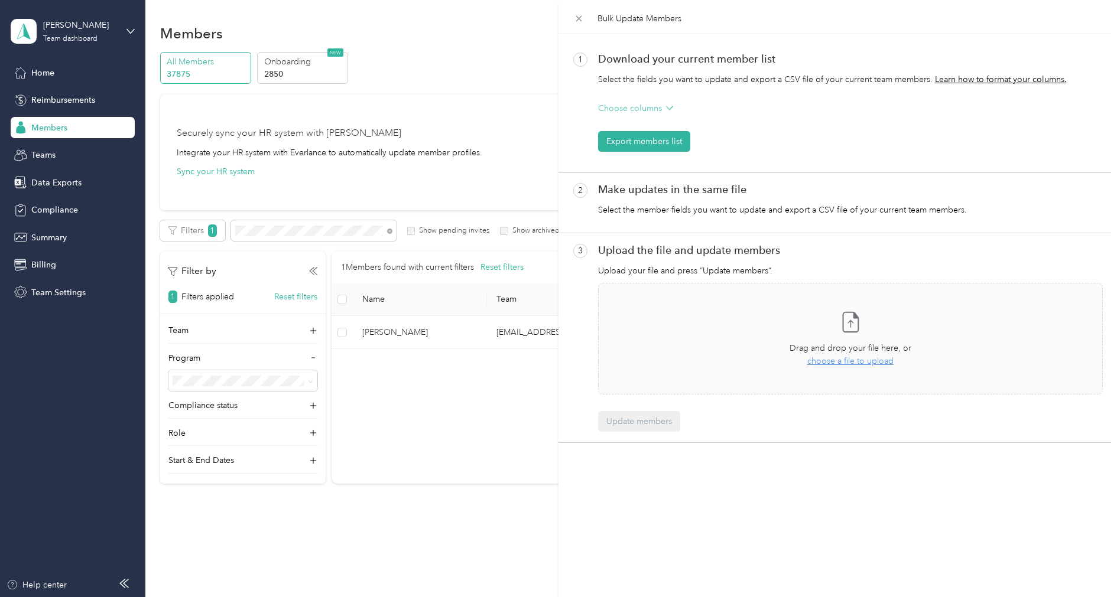
click at [657, 113] on p "Choose columns" at bounding box center [630, 108] width 64 height 12
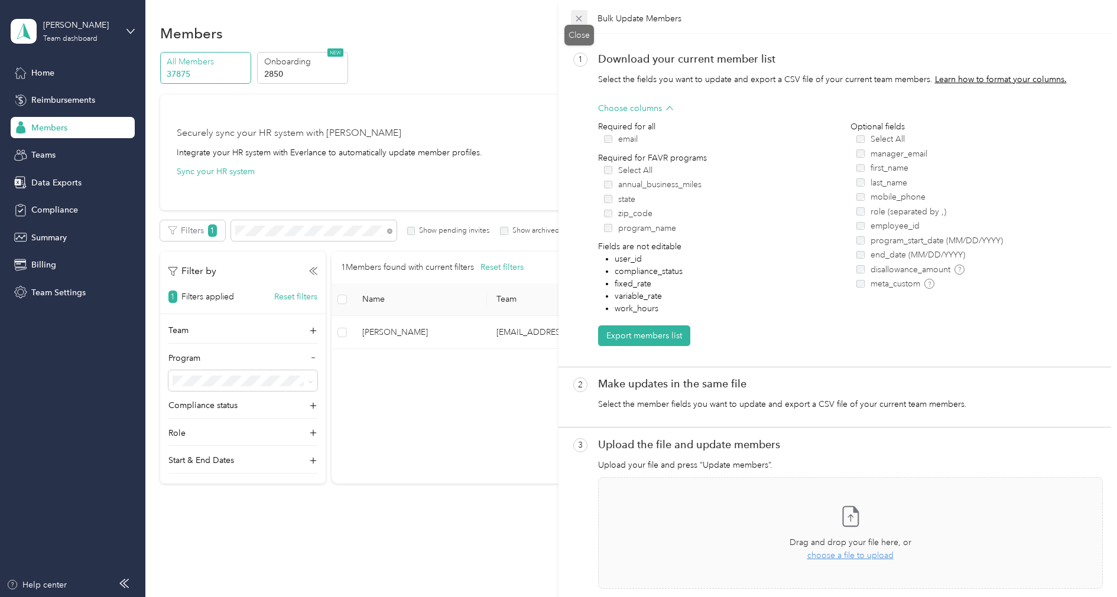
click at [581, 22] on icon at bounding box center [579, 19] width 10 height 10
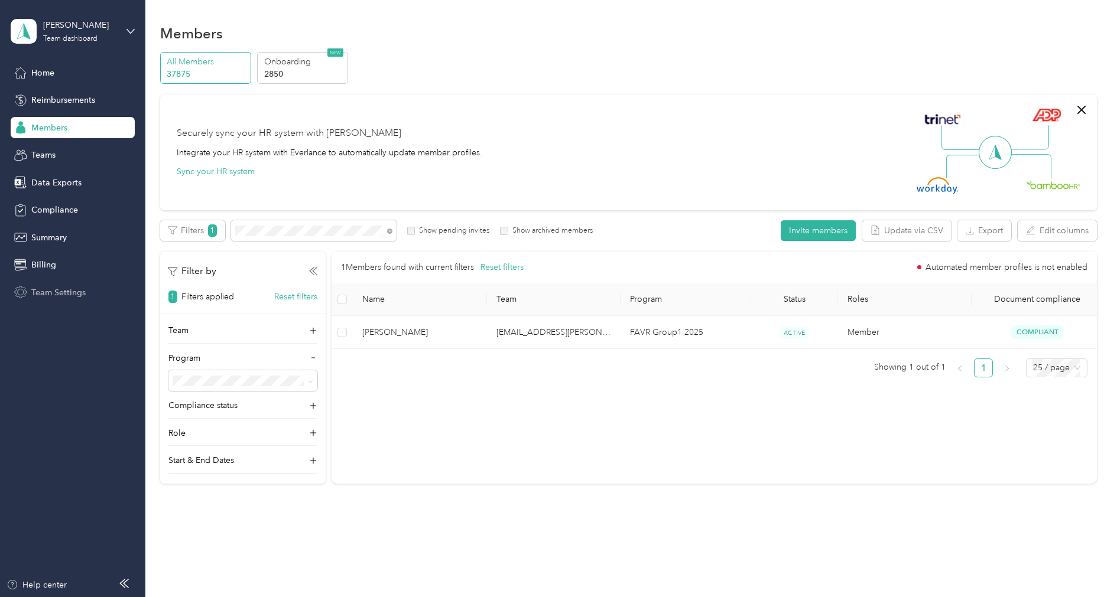
click at [80, 295] on span "Team Settings" at bounding box center [58, 293] width 54 height 12
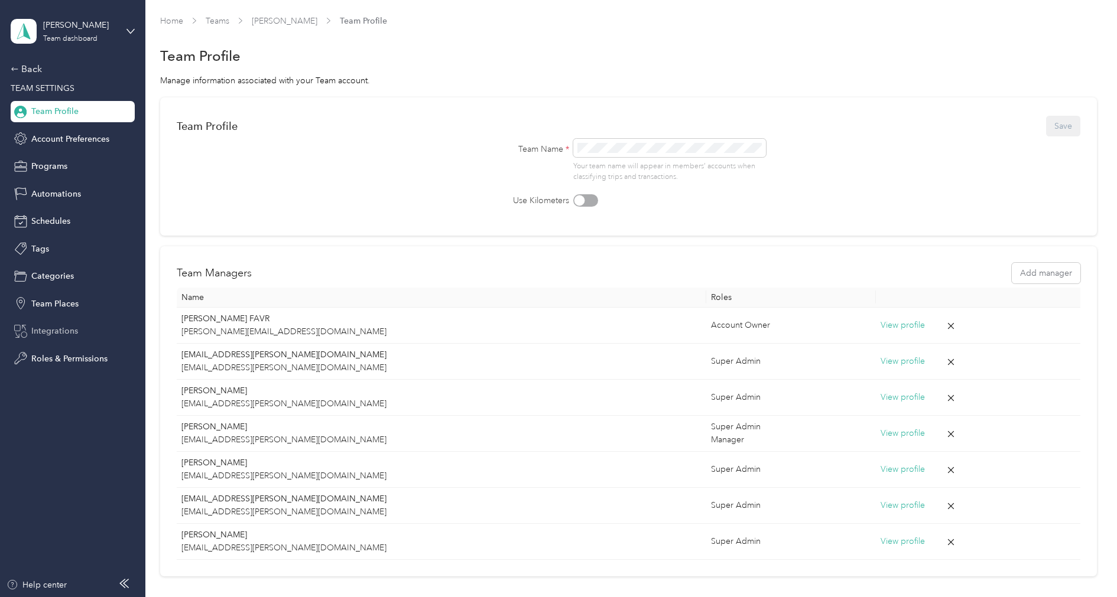
click at [66, 329] on span "Integrations" at bounding box center [54, 331] width 47 height 12
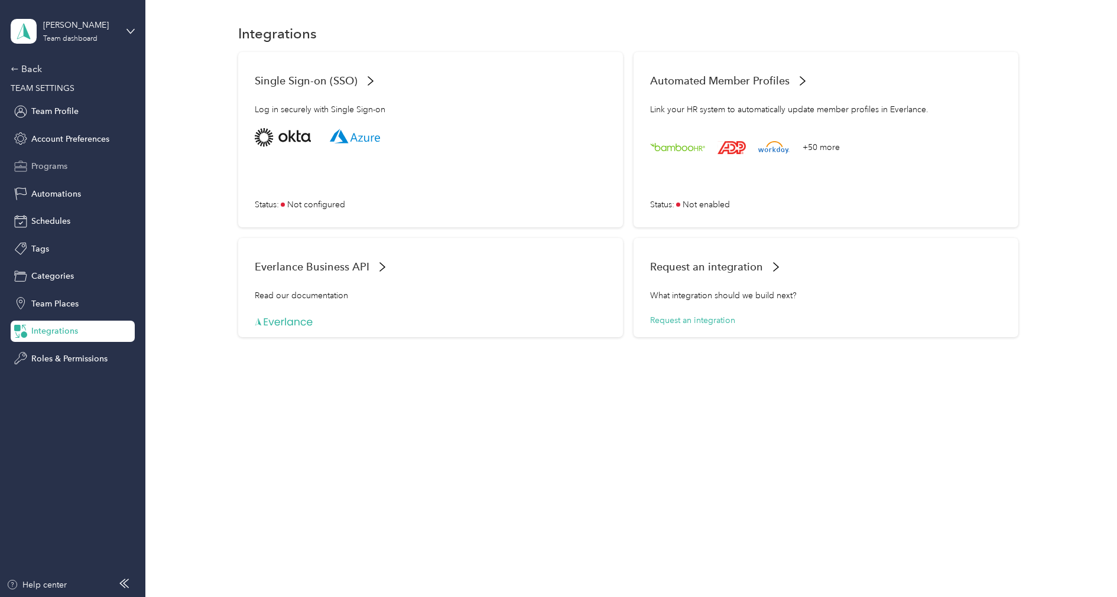
click at [59, 176] on div "Programs" at bounding box center [73, 166] width 124 height 21
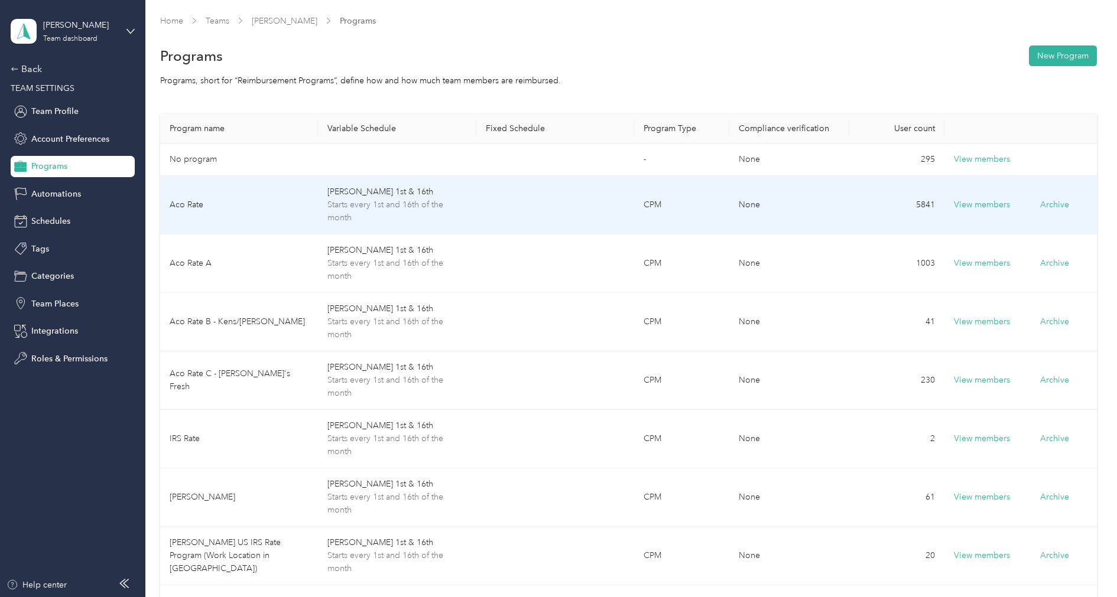
click at [453, 200] on span "Starts every 1st and 16th of the month" at bounding box center [396, 212] width 139 height 26
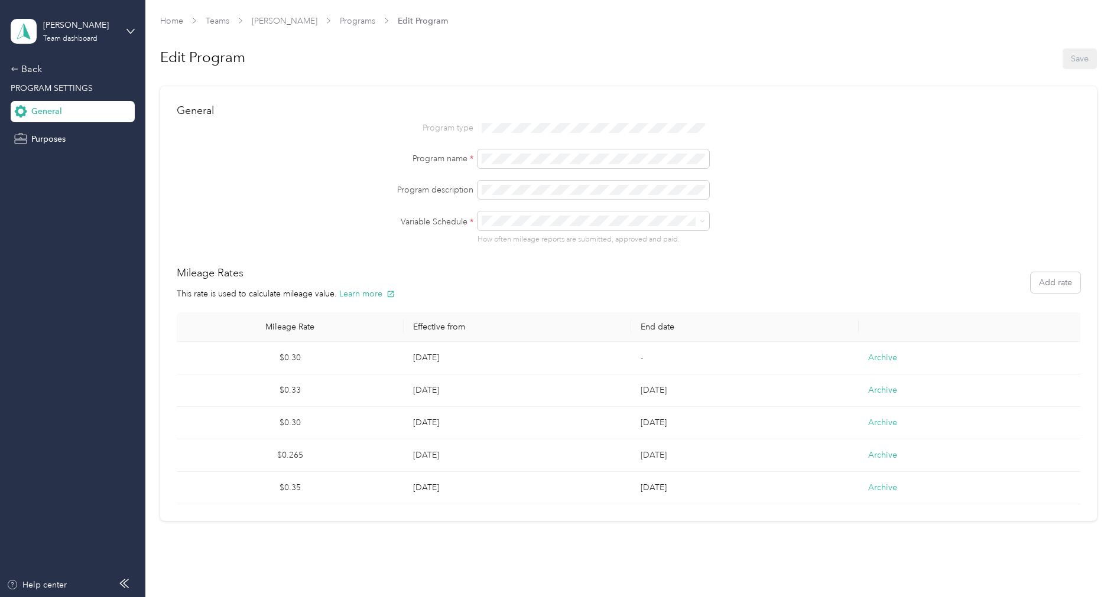
click at [862, 174] on div "Program type Program name * Program description Variable Schedule * How often m…" at bounding box center [629, 182] width 904 height 126
click at [35, 70] on div "Back" at bounding box center [70, 69] width 118 height 14
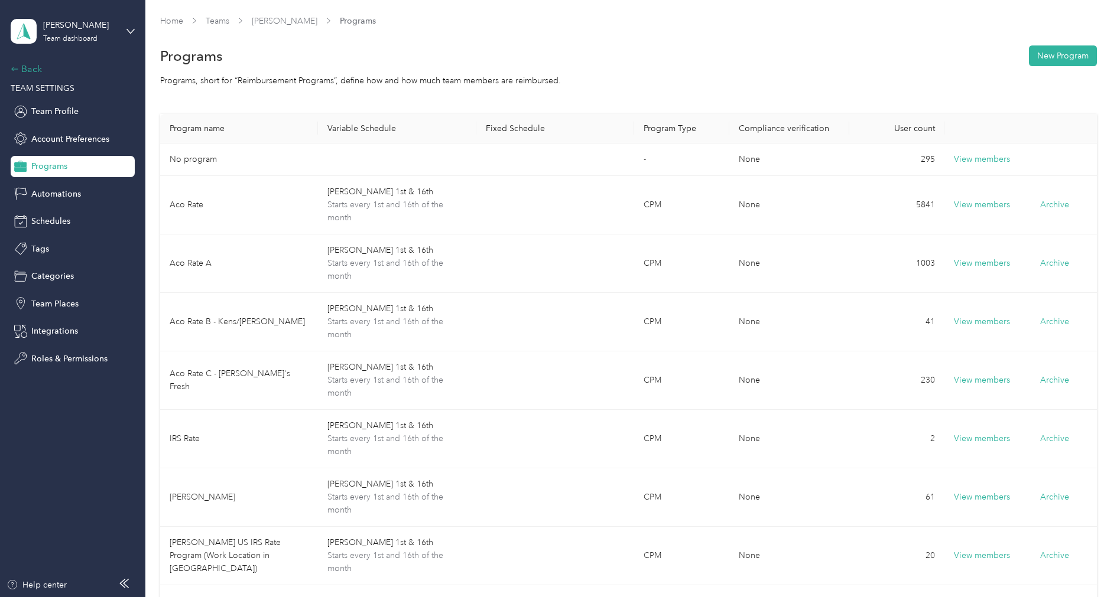
click at [38, 67] on div "Back" at bounding box center [70, 69] width 118 height 14
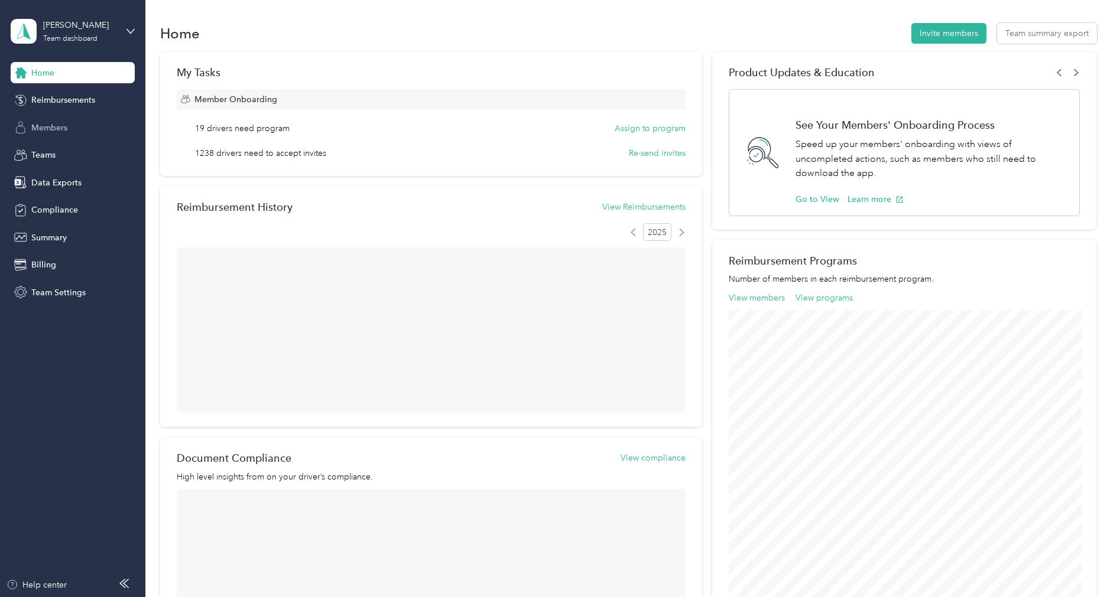
click at [58, 124] on span "Members" at bounding box center [49, 128] width 36 height 12
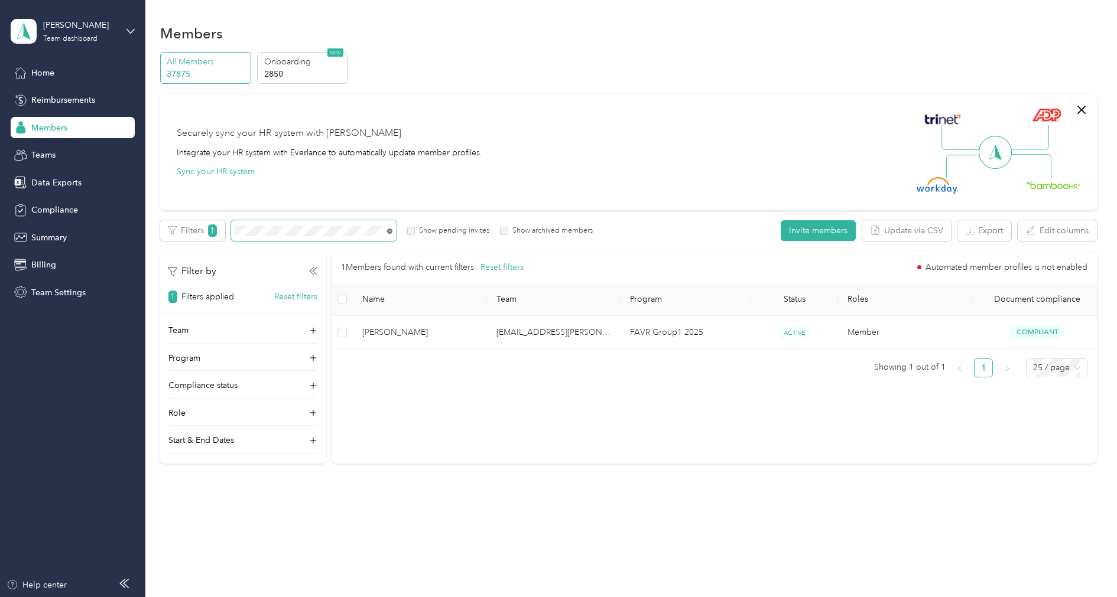
click at [390, 231] on icon at bounding box center [389, 231] width 5 height 5
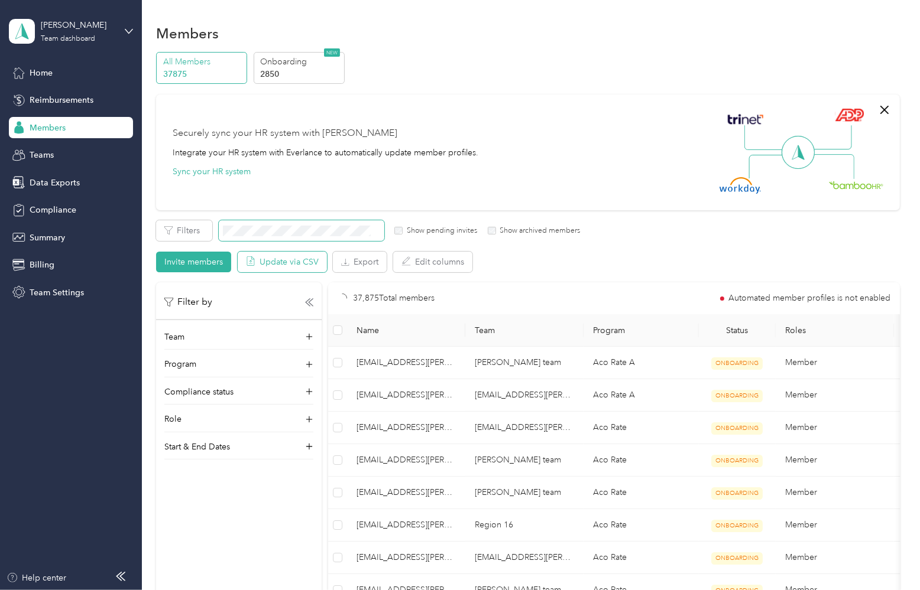
click at [297, 261] on button "Update via CSV" at bounding box center [282, 262] width 89 height 21
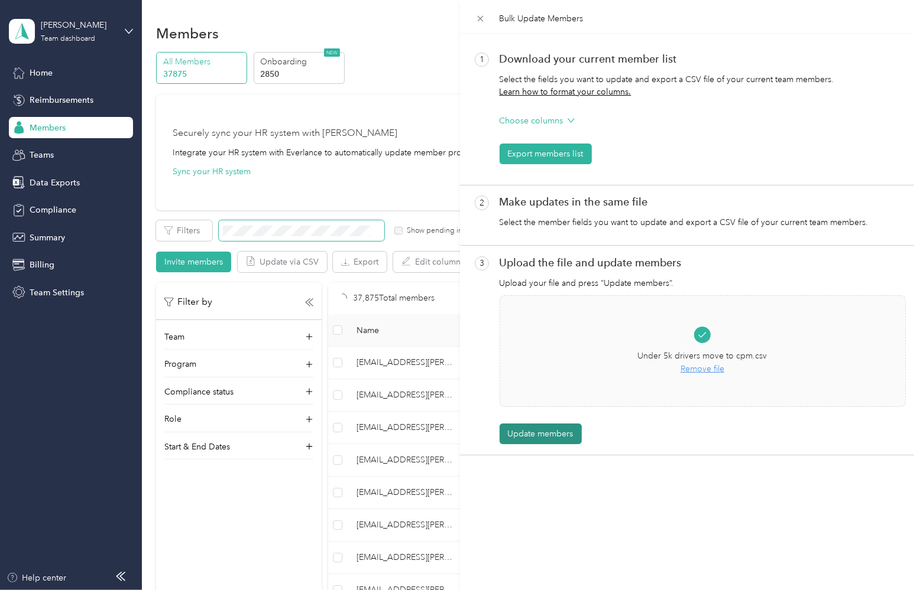
click at [549, 431] on button "Update members" at bounding box center [540, 434] width 82 height 21
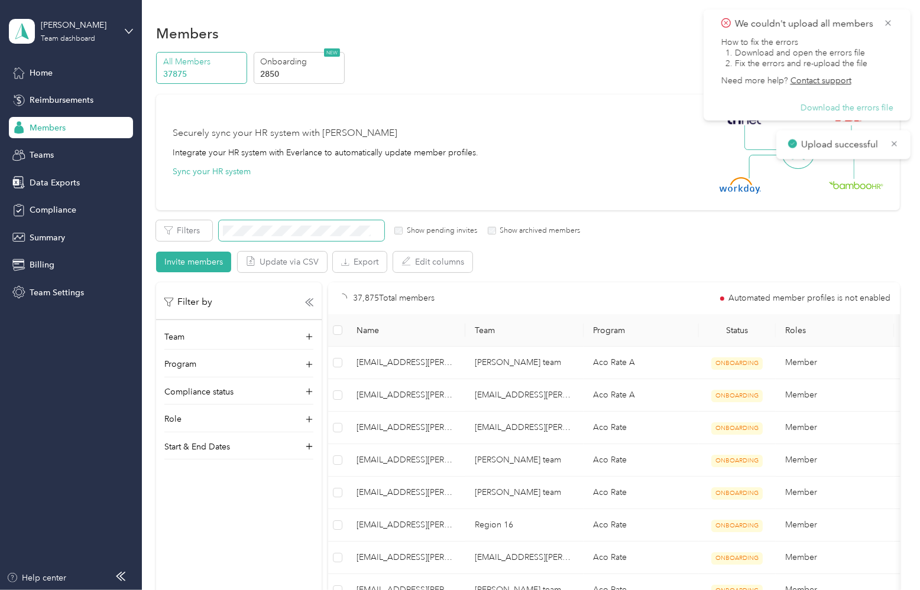
click at [850, 111] on button "Download the errors file" at bounding box center [846, 108] width 93 height 11
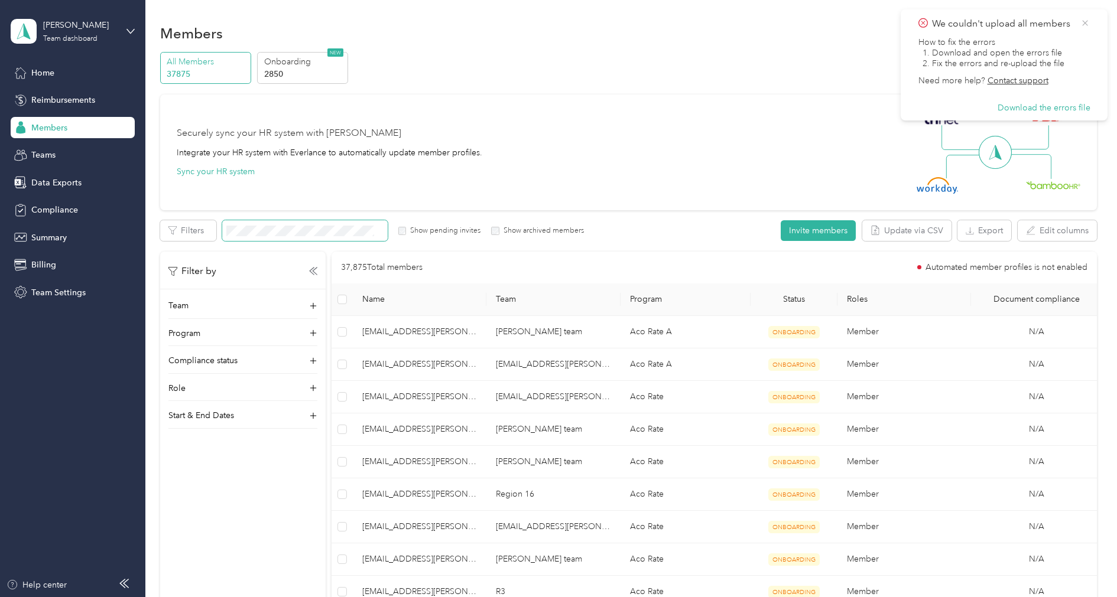
click at [1084, 18] on icon at bounding box center [1084, 23] width 9 height 11
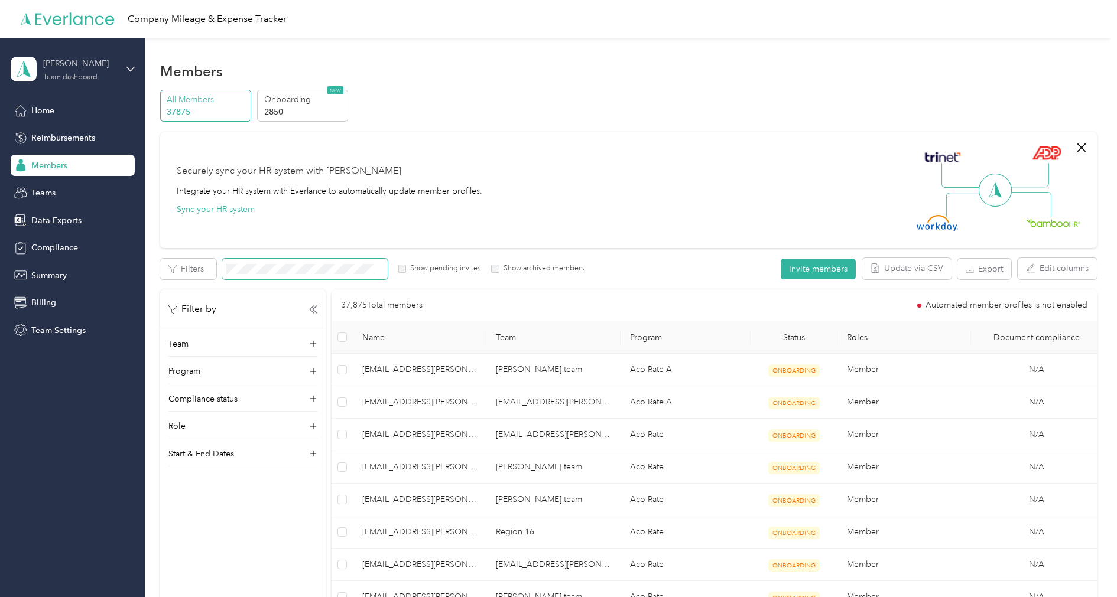
click at [81, 64] on div "[PERSON_NAME]" at bounding box center [80, 63] width 74 height 12
click at [61, 140] on div "Team dashboard" at bounding box center [168, 135] width 299 height 21
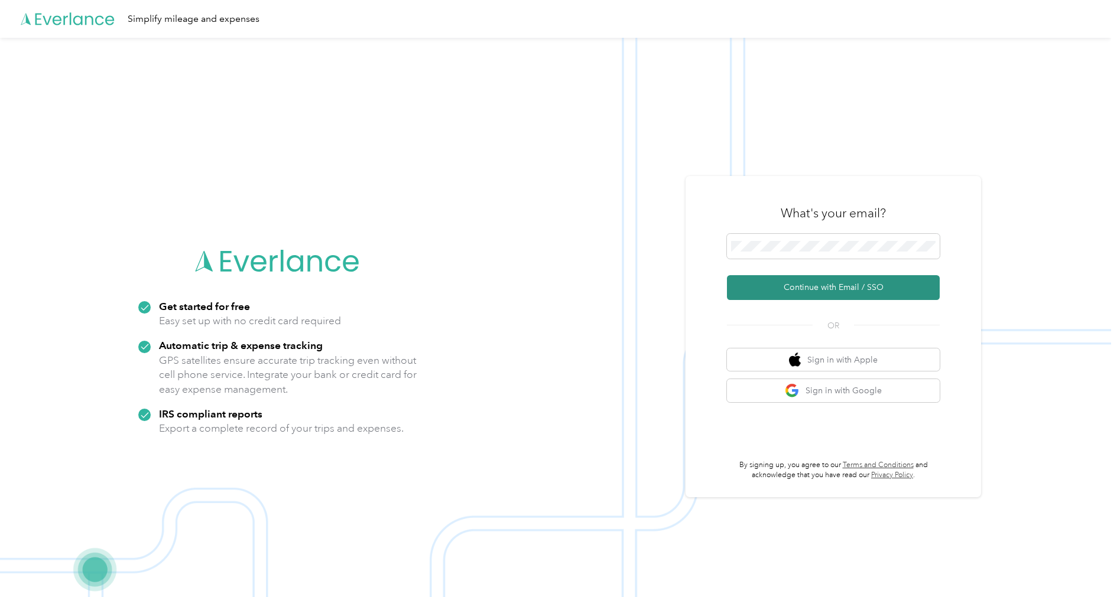
click at [829, 293] on button "Continue with Email / SSO" at bounding box center [833, 287] width 213 height 25
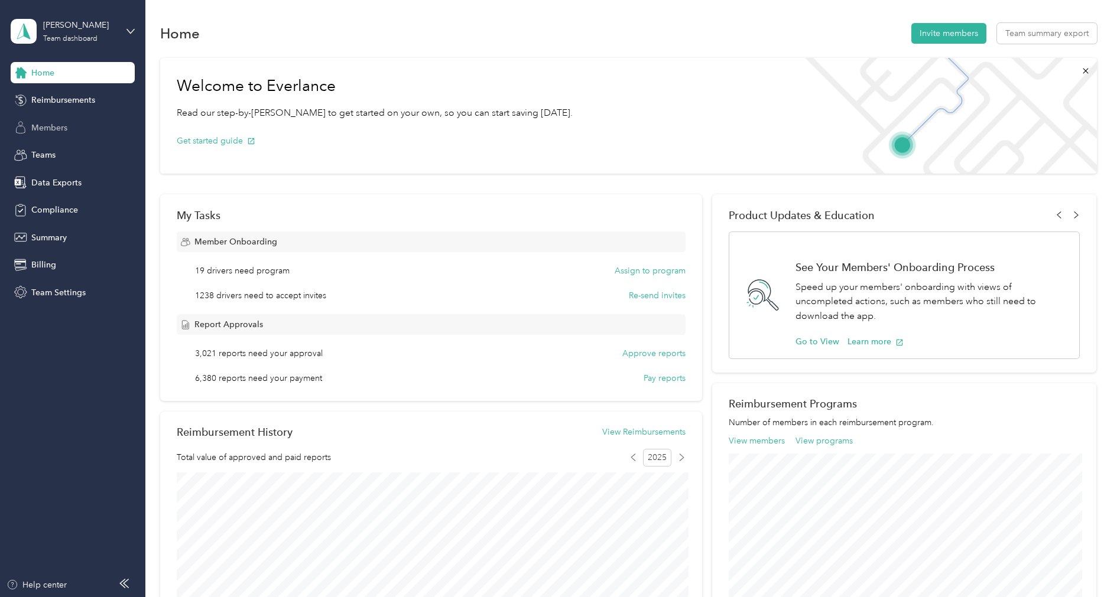
click at [66, 126] on span "Members" at bounding box center [49, 128] width 36 height 12
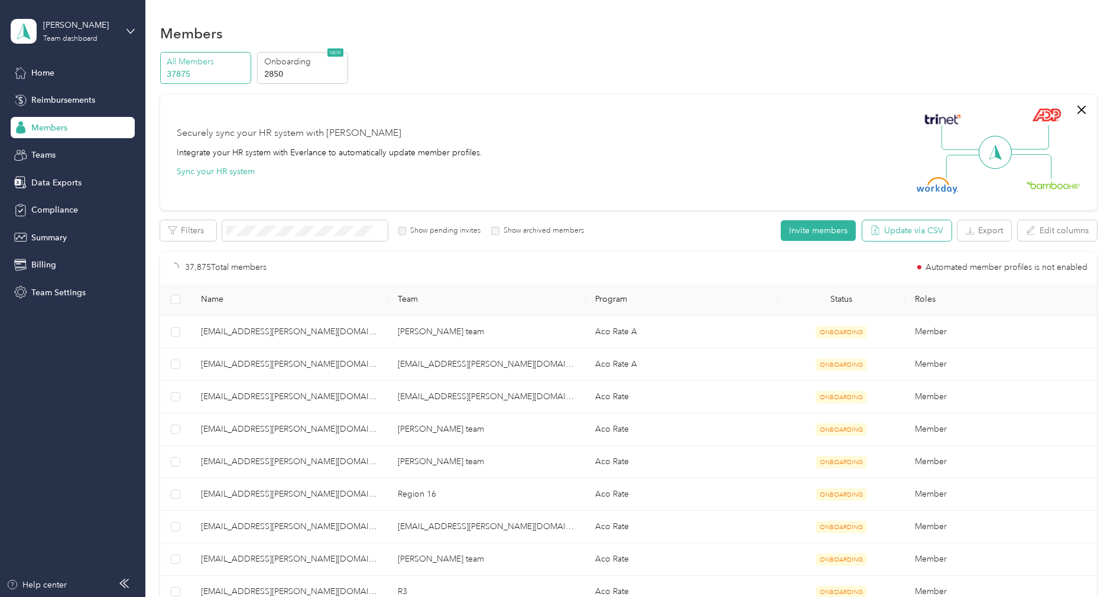
click at [937, 241] on button "Update via CSV" at bounding box center [906, 230] width 89 height 21
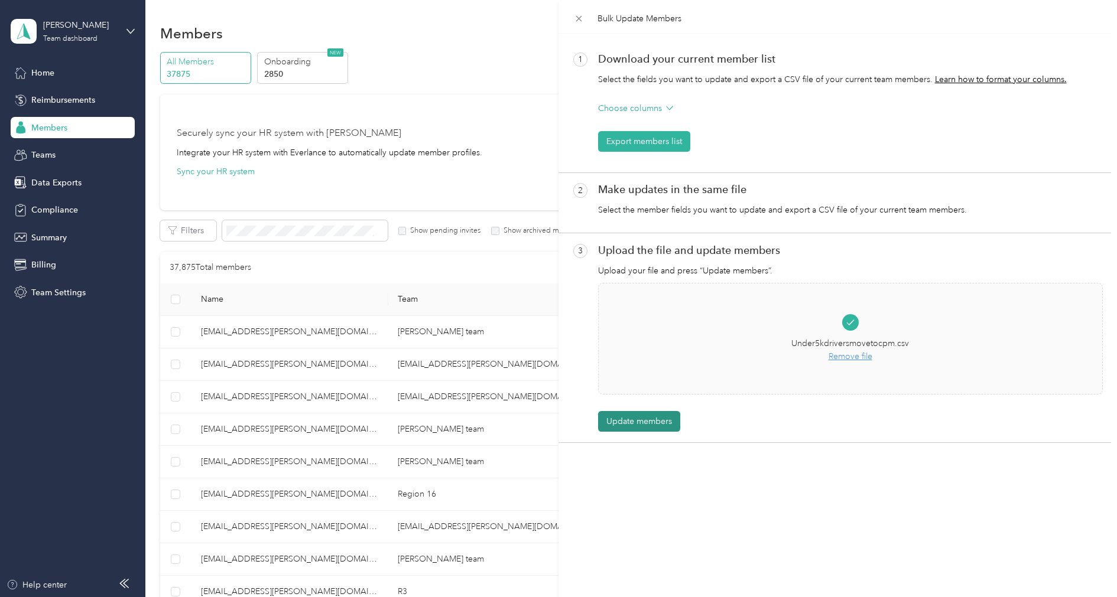
click at [636, 424] on button "Update members" at bounding box center [639, 421] width 82 height 21
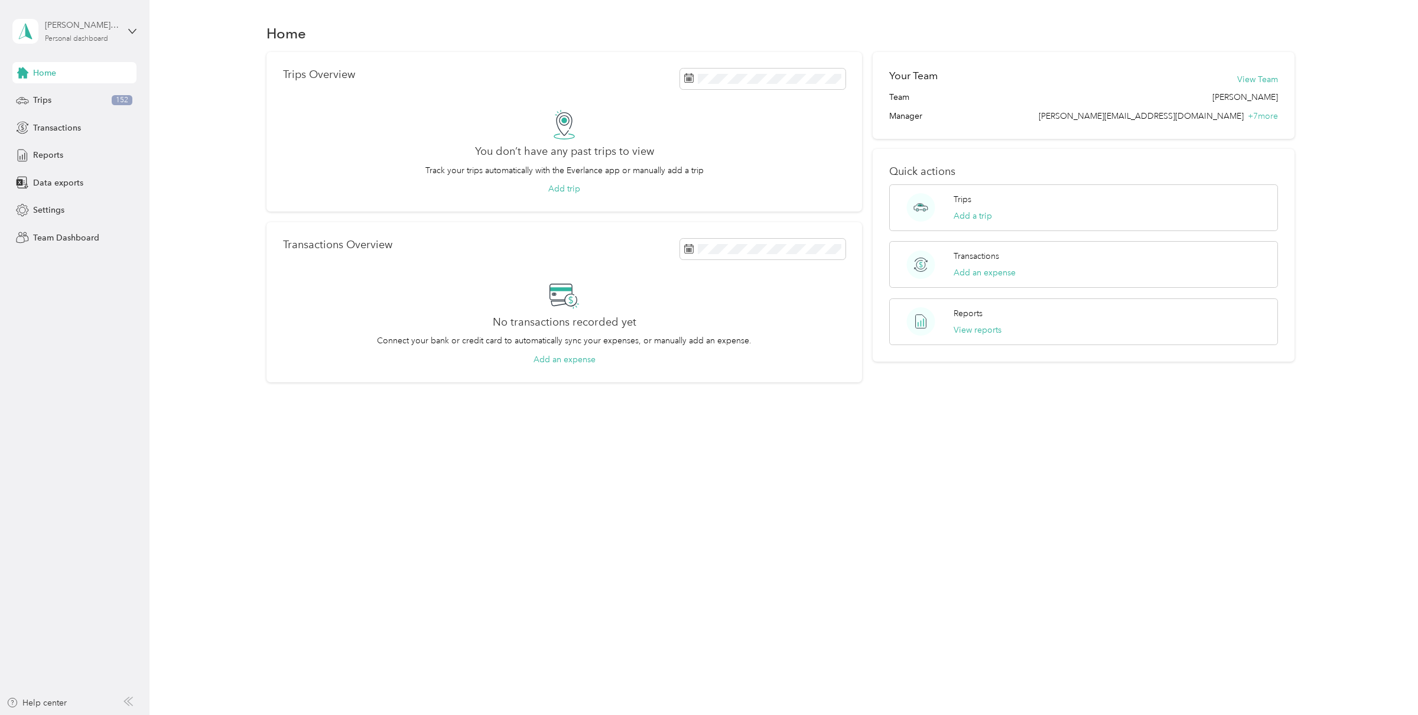
click at [73, 30] on div "[PERSON_NAME] FAVR" at bounding box center [82, 25] width 74 height 12
click at [70, 144] on div "Log out" at bounding box center [170, 151] width 299 height 21
